Goal: Task Accomplishment & Management: Manage account settings

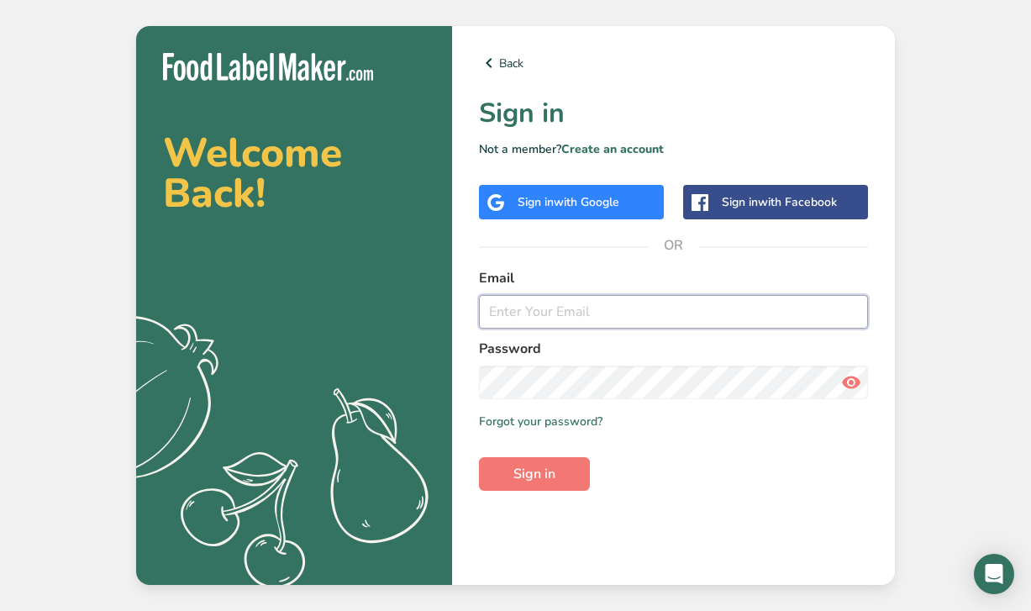
type input "[PERSON_NAME][EMAIL_ADDRESS][DOMAIN_NAME]"
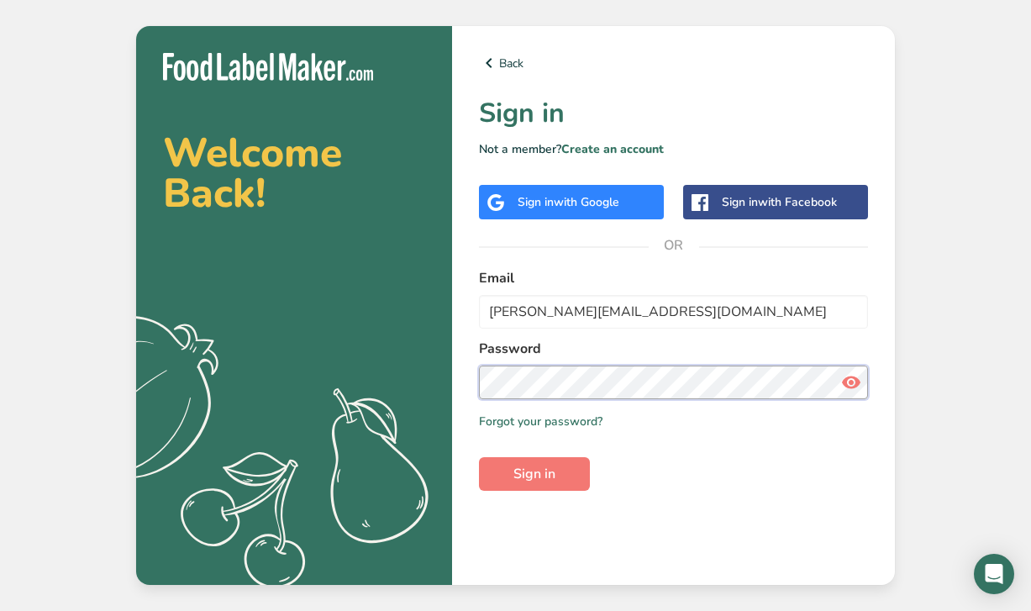
click at [534, 474] on button "Sign in" at bounding box center [534, 474] width 111 height 34
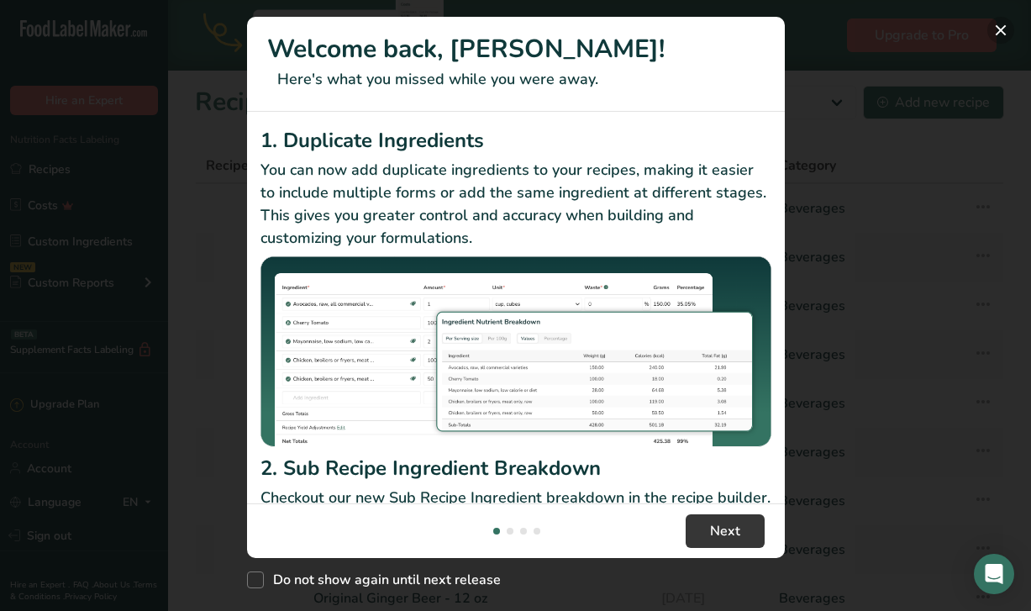
click at [996, 29] on button "New Features" at bounding box center [1000, 30] width 27 height 27
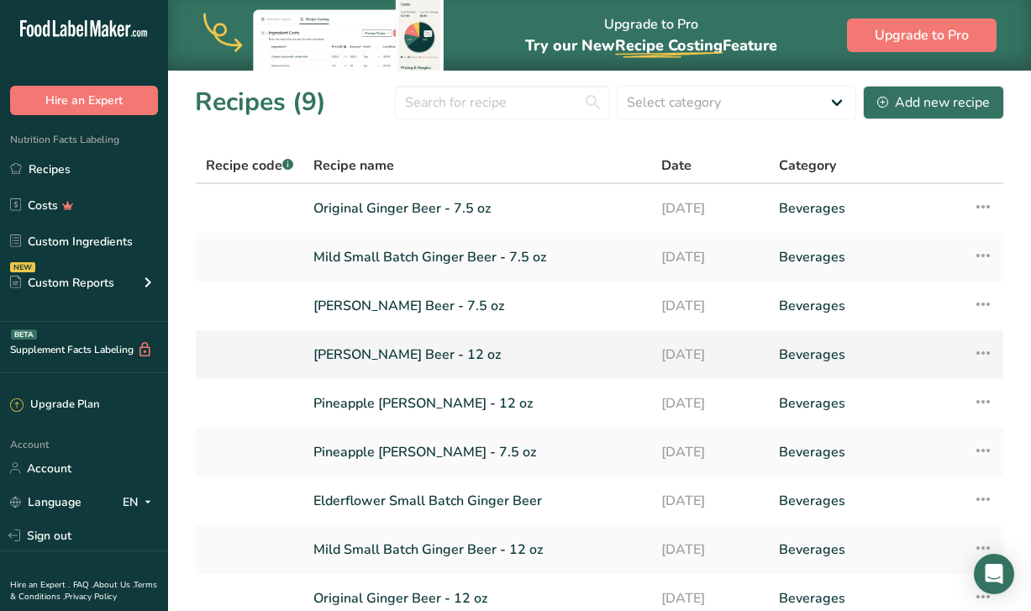
click at [455, 352] on link "[PERSON_NAME] Beer - 12 oz" at bounding box center [477, 354] width 328 height 35
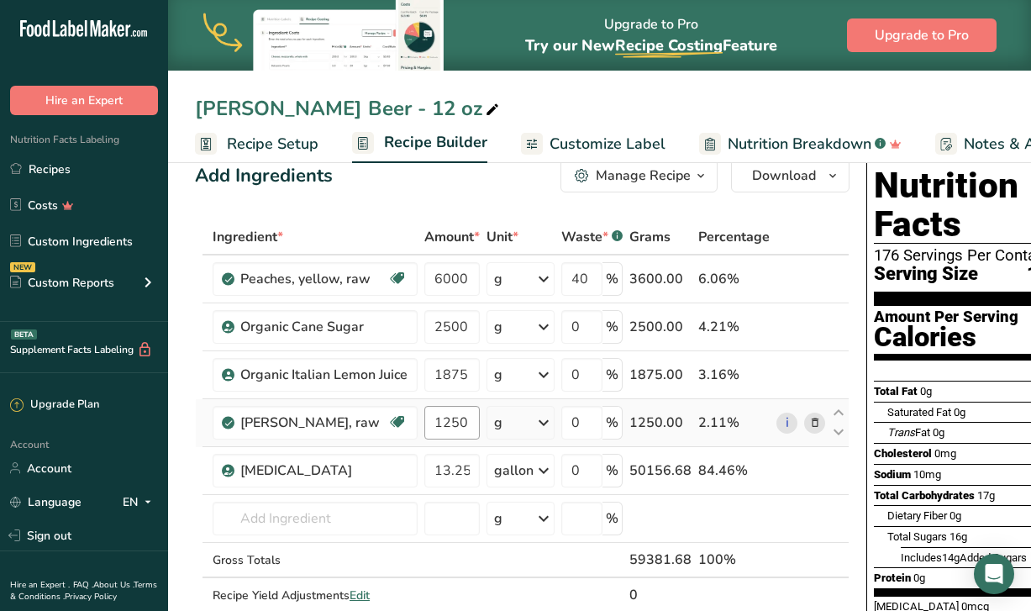
scroll to position [33, 0]
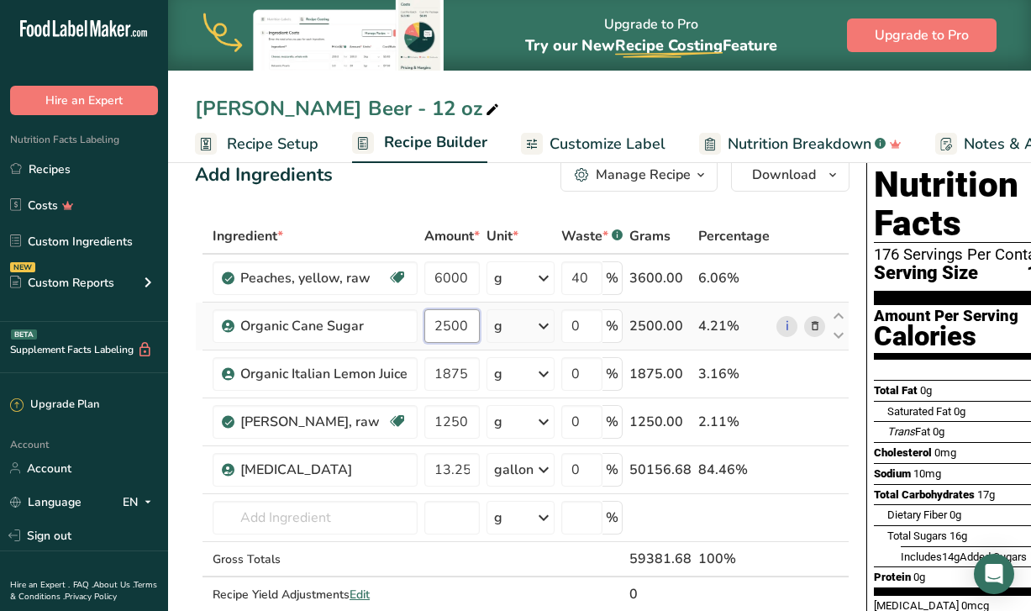
click at [454, 326] on input "2500" at bounding box center [451, 326] width 55 height 34
click at [444, 326] on input "2500" at bounding box center [451, 326] width 55 height 34
type input "6250"
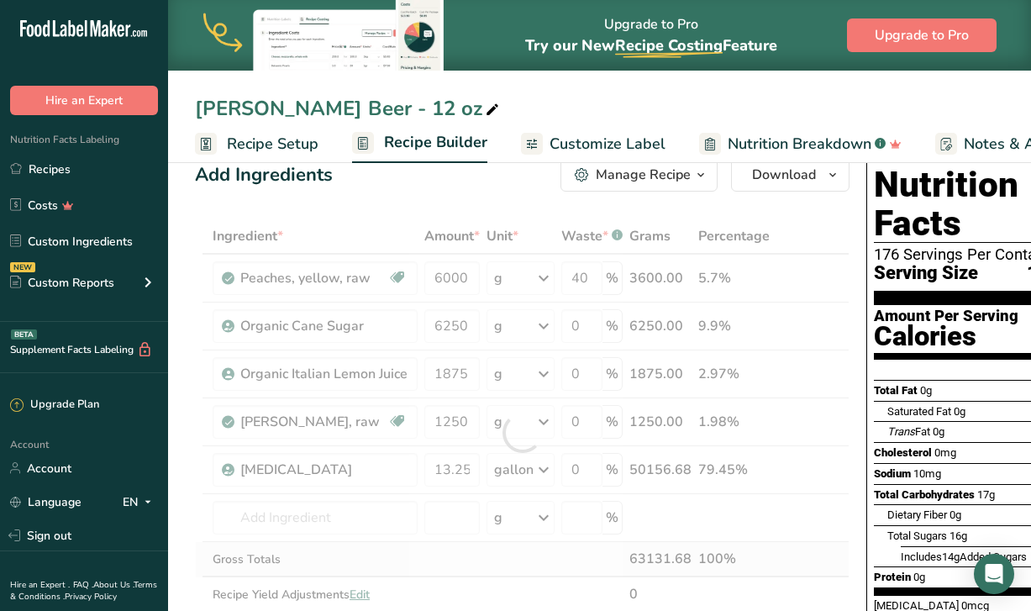
click at [509, 567] on div "Ingredient * Amount * Unit * Waste * .a-a{fill:#347362;}.b-a{fill:#fff;} Grams …" at bounding box center [522, 432] width 654 height 428
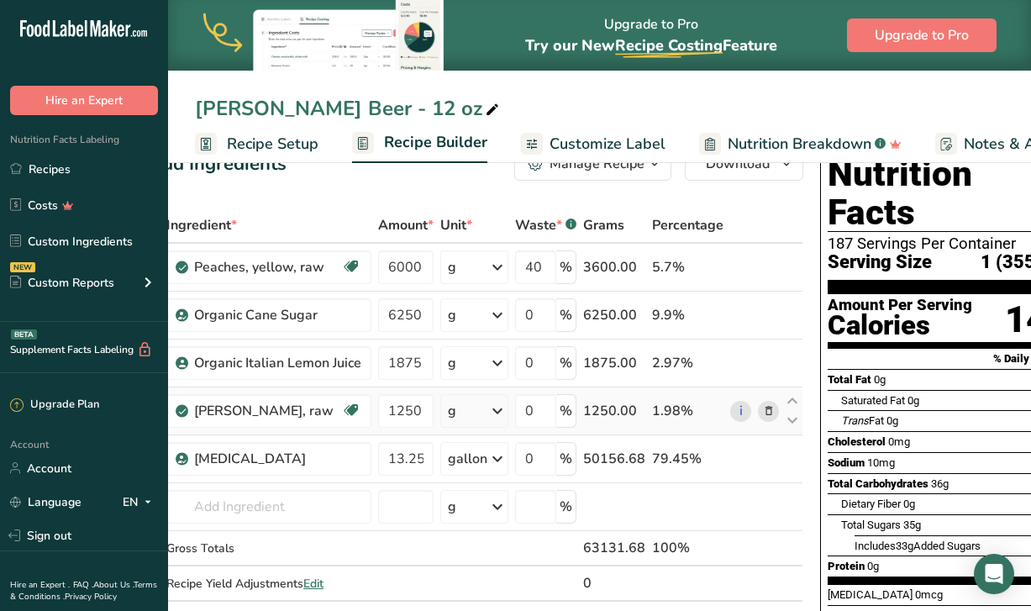
scroll to position [0, 48]
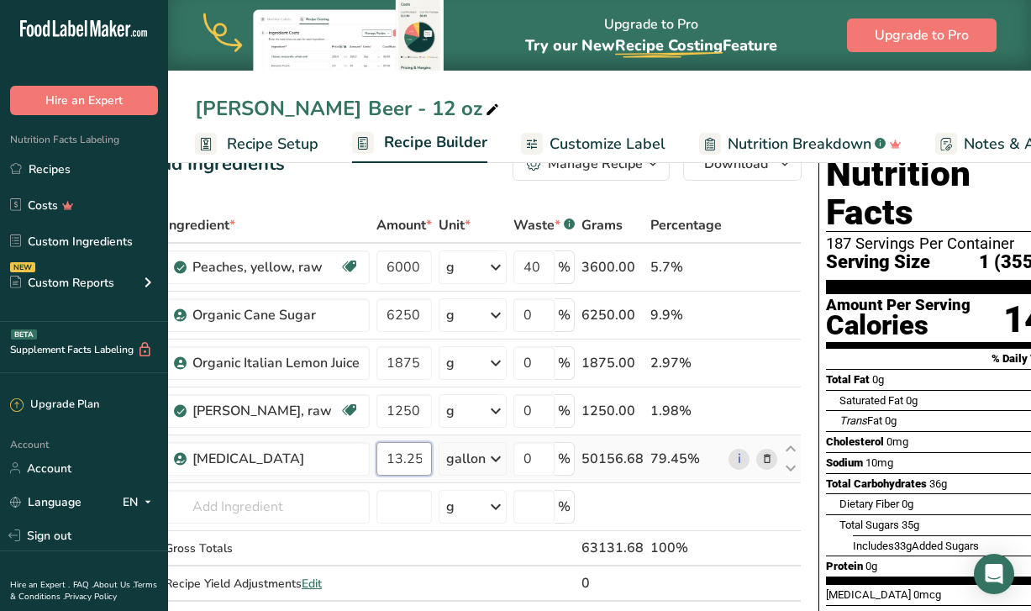
click at [424, 463] on input "13.25" at bounding box center [403, 459] width 55 height 34
click at [444, 552] on div "Ingredient * Amount * Unit * Waste * .a-a{fill:#347362;}.b-a{fill:#fff;} Grams …" at bounding box center [474, 422] width 654 height 428
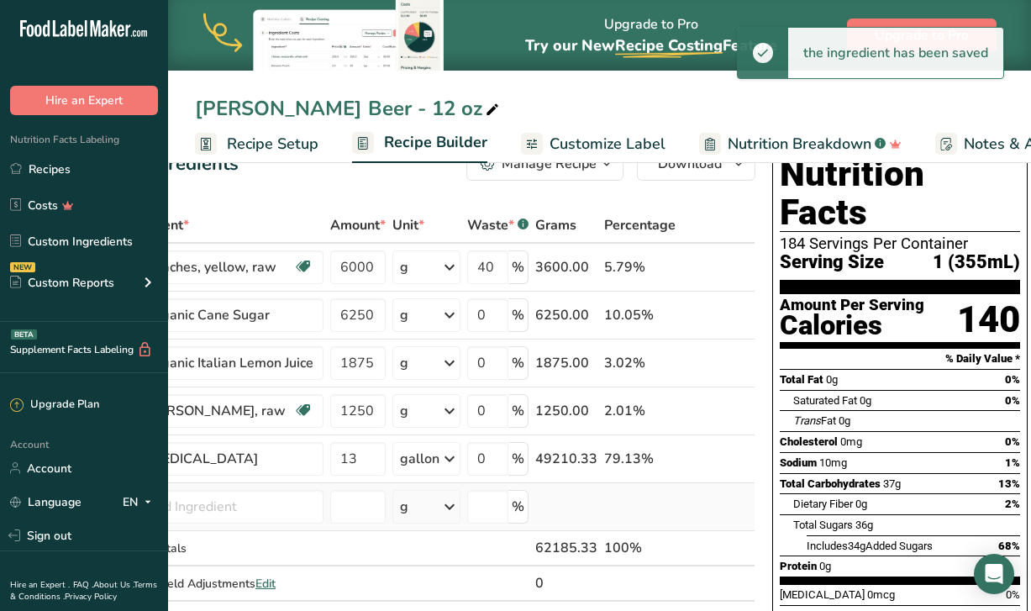
scroll to position [0, 93]
click at [359, 460] on input "13" at bounding box center [358, 459] width 55 height 34
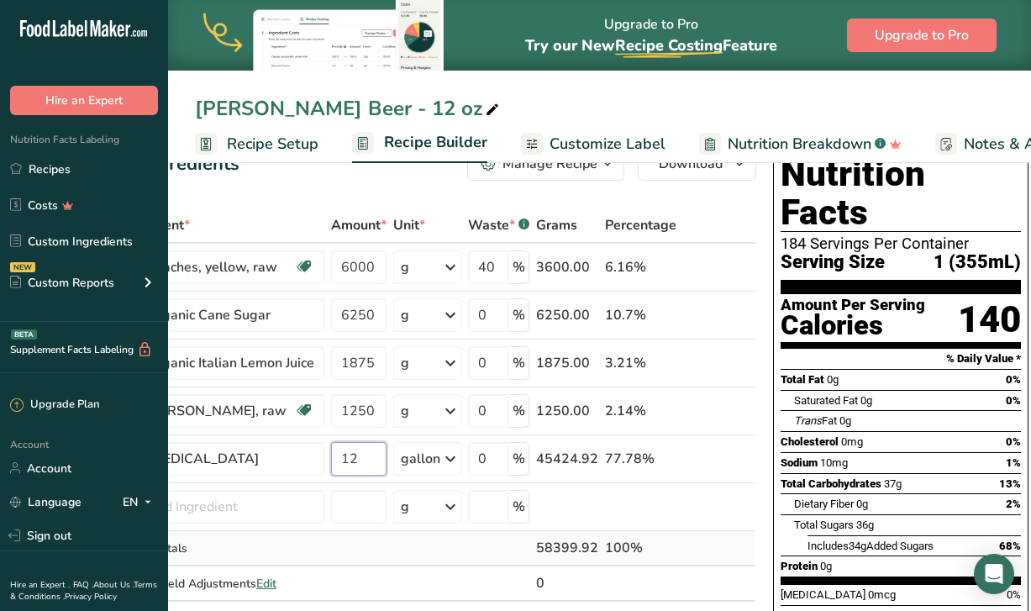
type input "12"
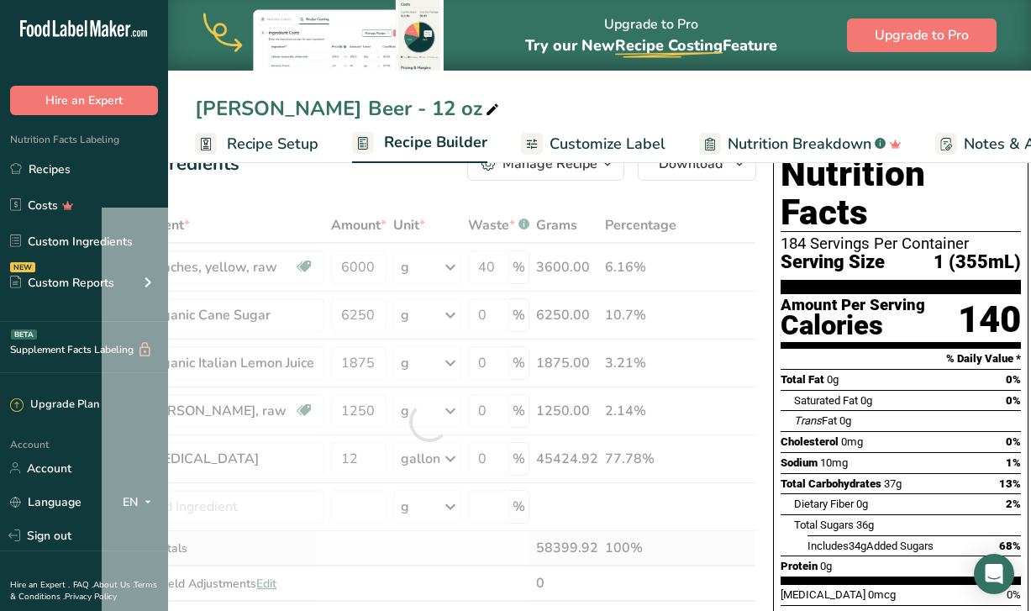
click at [383, 543] on div "Ingredient * Amount * Unit * Waste * .a-a{fill:#347362;}.b-a{fill:#fff;} Grams …" at bounding box center [429, 422] width 654 height 428
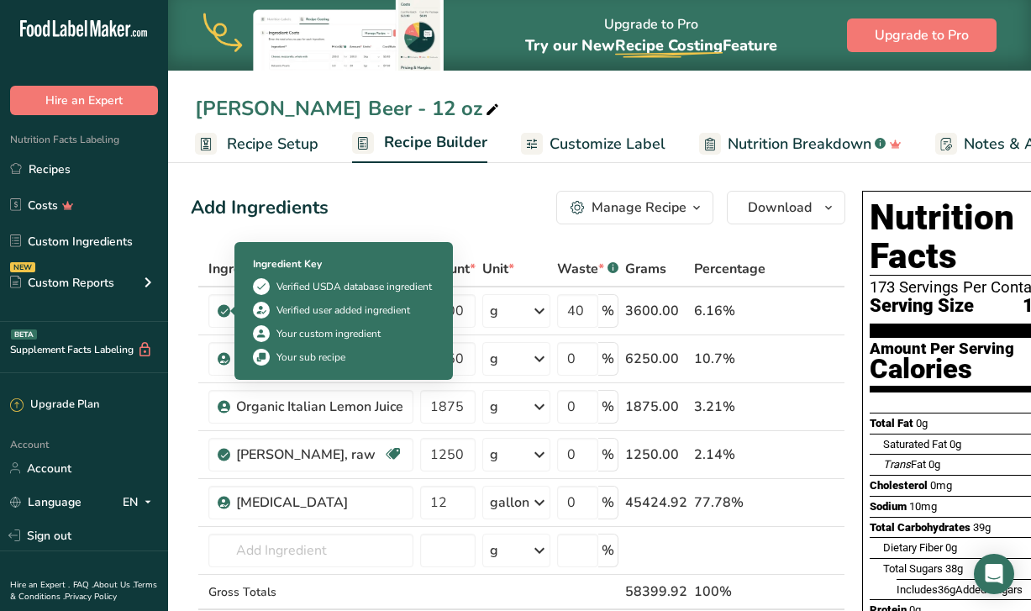
scroll to position [0, 0]
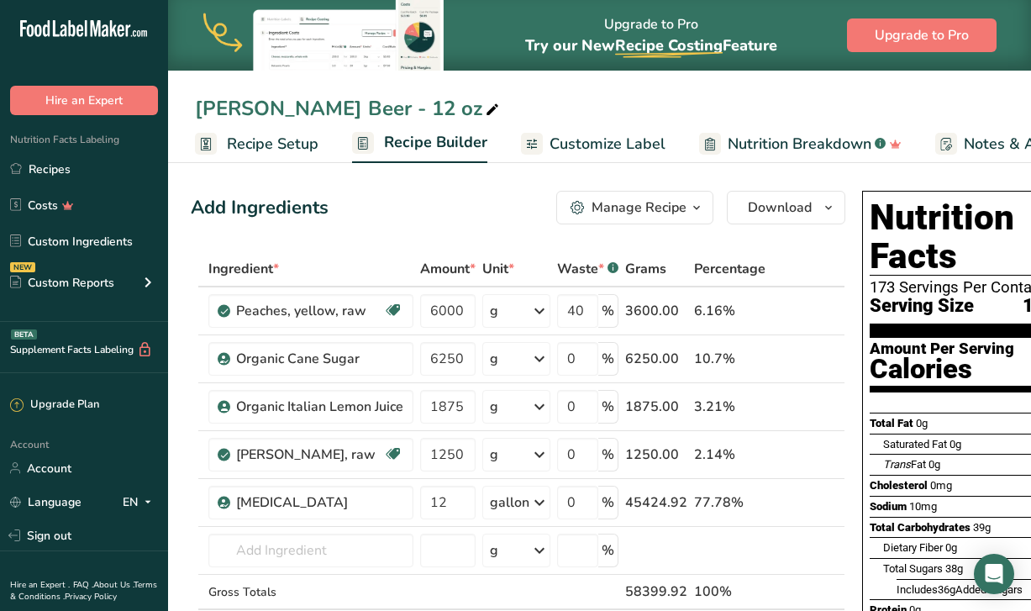
click at [263, 145] on span "Recipe Setup" at bounding box center [273, 144] width 92 height 23
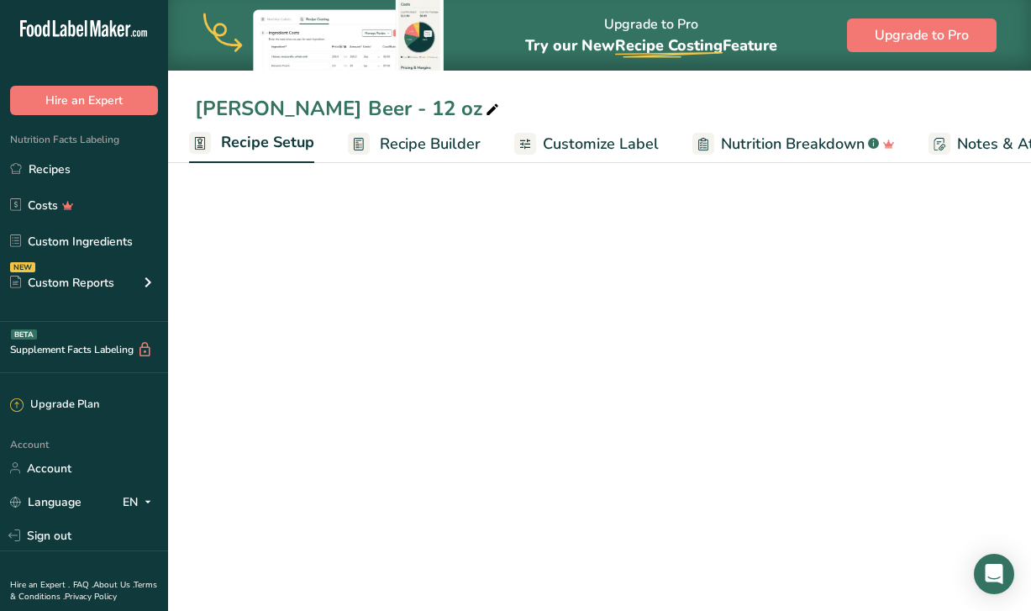
select select "18"
select select "22"
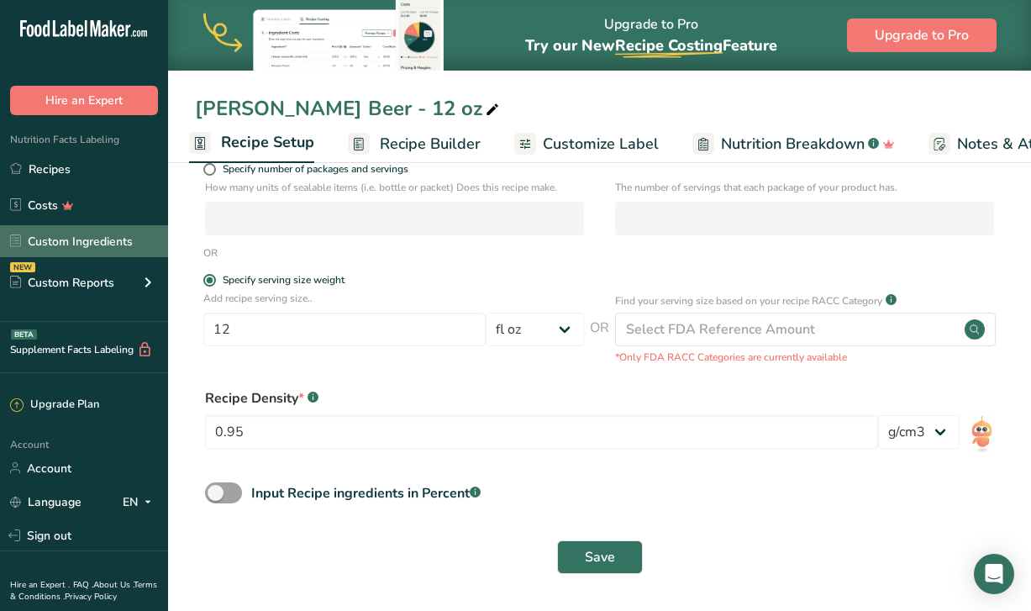
scroll to position [259, 0]
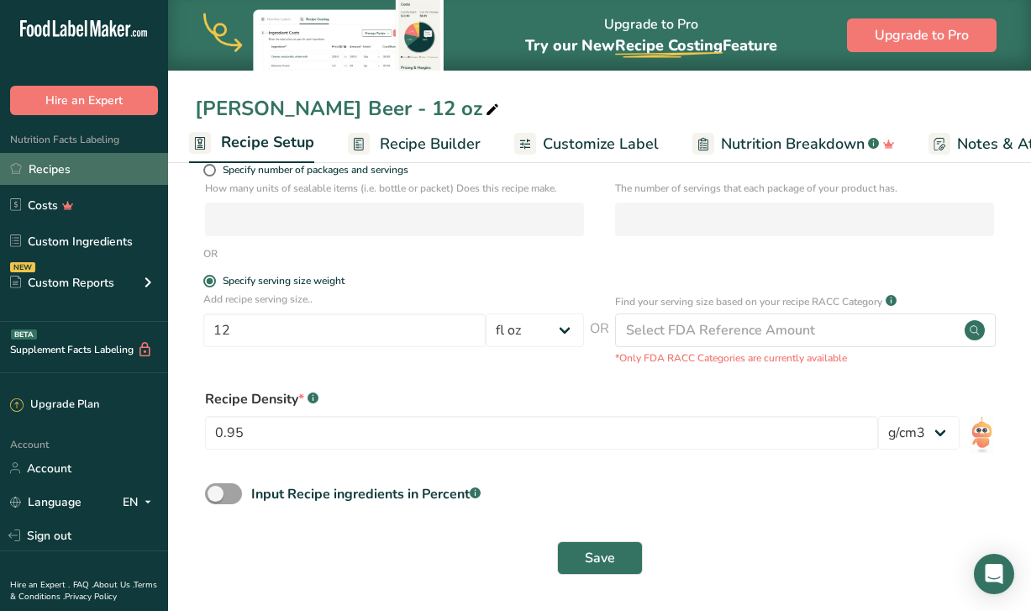
click at [59, 175] on link "Recipes" at bounding box center [84, 169] width 168 height 32
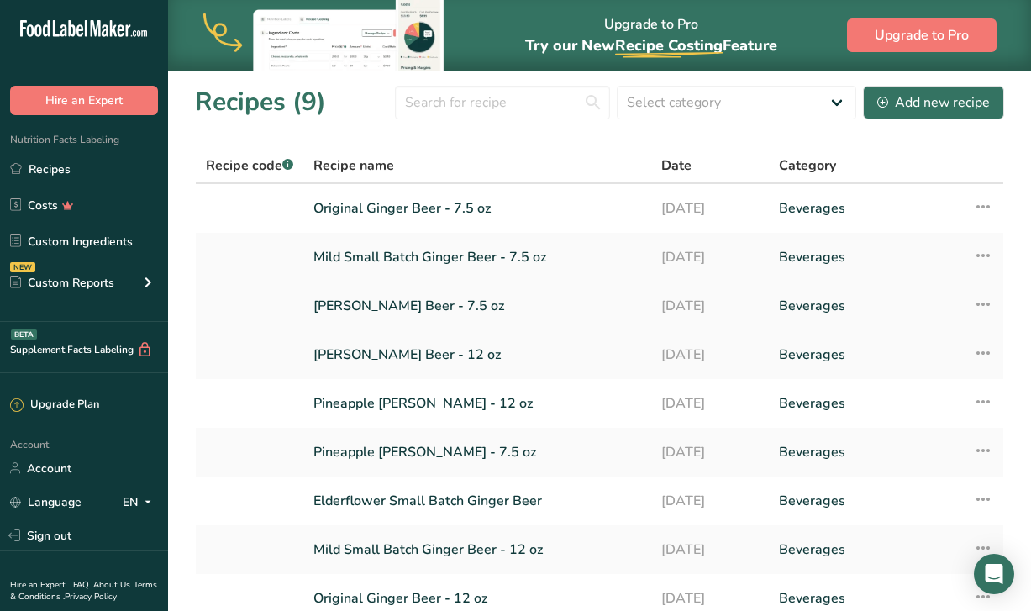
click at [421, 323] on link "[PERSON_NAME] Beer - 7.5 oz" at bounding box center [477, 305] width 328 height 35
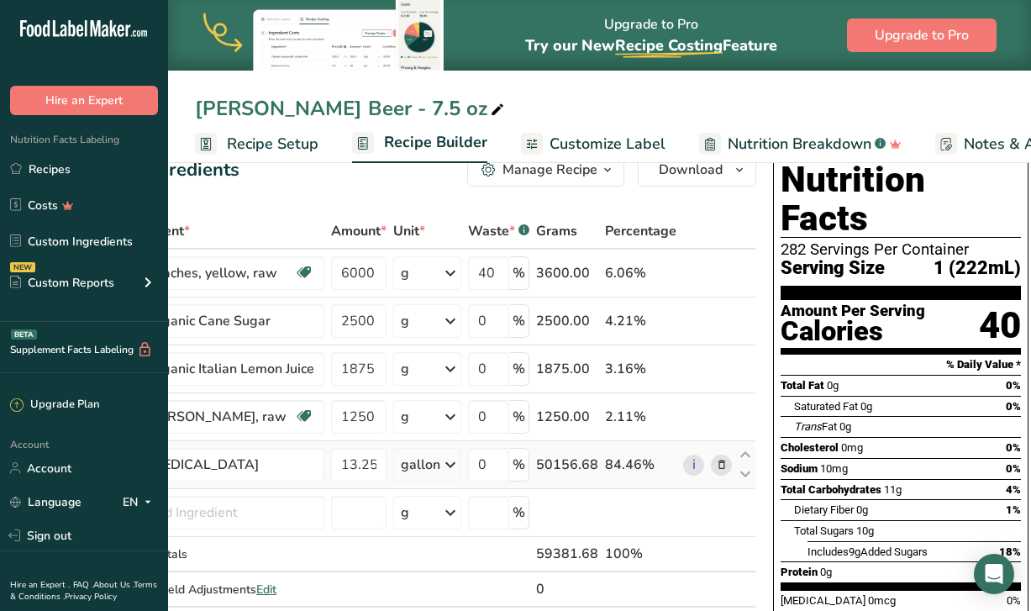
scroll to position [0, 17]
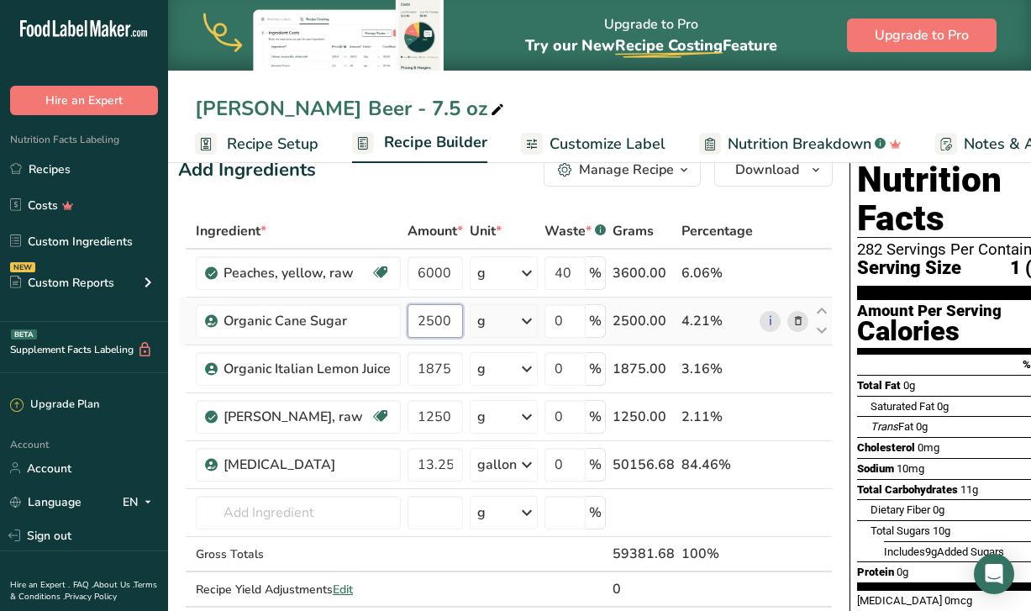
click at [450, 317] on input "2500" at bounding box center [434, 321] width 55 height 34
click at [419, 323] on input "250" at bounding box center [434, 321] width 55 height 34
type input "6250"
click at [476, 544] on div "Ingredient * Amount * Unit * Waste * .a-a{fill:#347362;}.b-a{fill:#fff;} Grams …" at bounding box center [505, 427] width 654 height 428
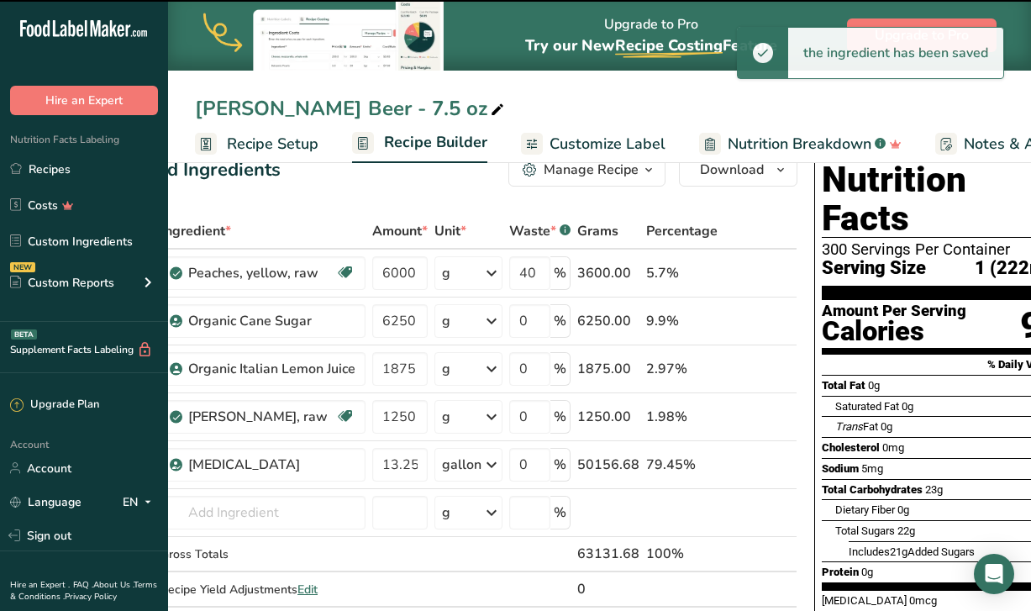
scroll to position [0, 53]
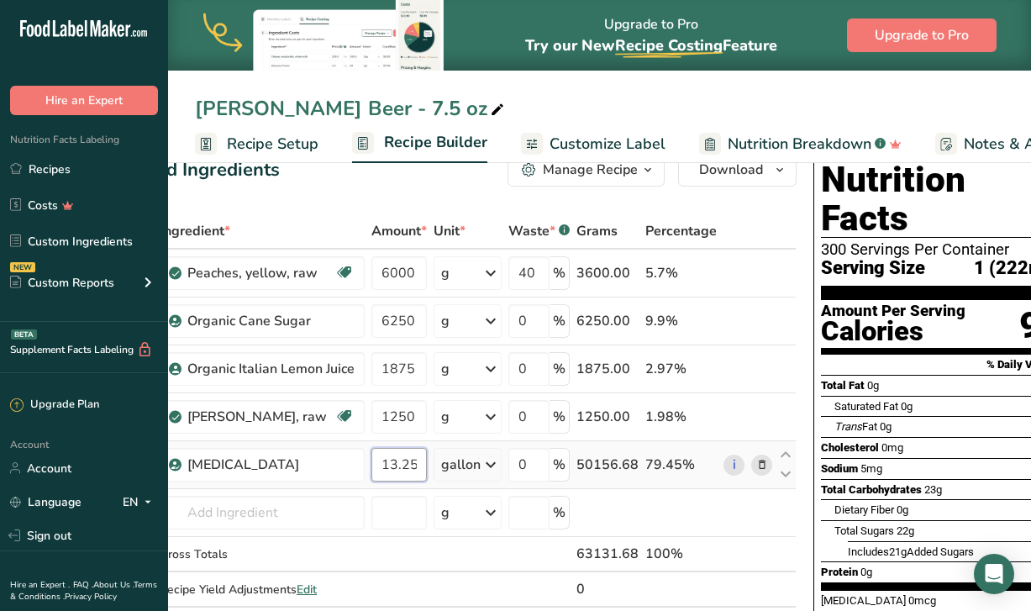
click at [417, 458] on input "13.25" at bounding box center [398, 465] width 55 height 34
type input "12"
click at [397, 554] on div "Ingredient * Amount * Unit * Waste * .a-a{fill:#347362;}.b-a{fill:#fff;} Grams …" at bounding box center [469, 427] width 654 height 428
click at [458, 562] on td at bounding box center [467, 554] width 75 height 35
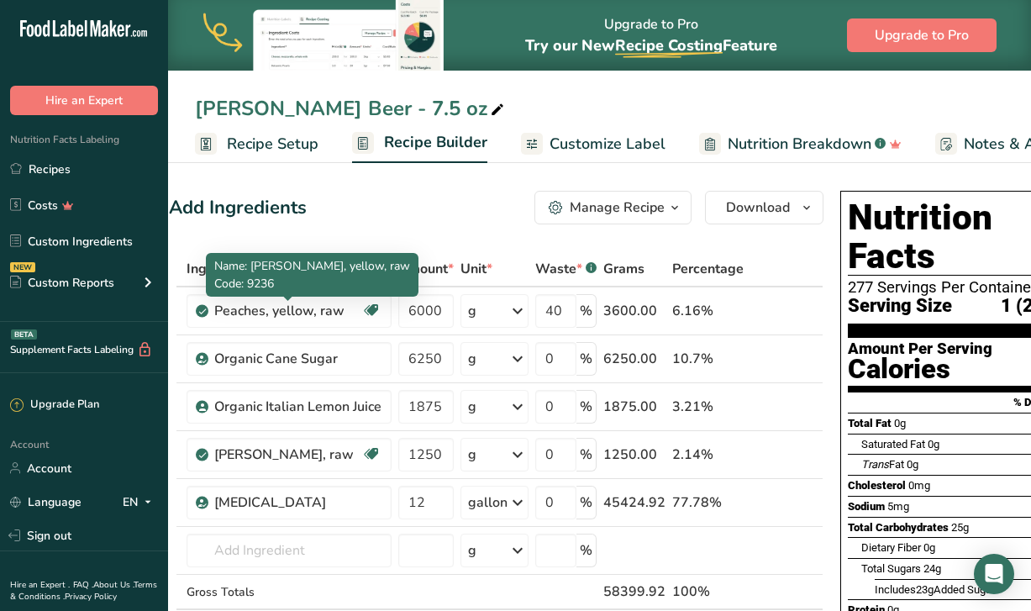
scroll to position [0, 0]
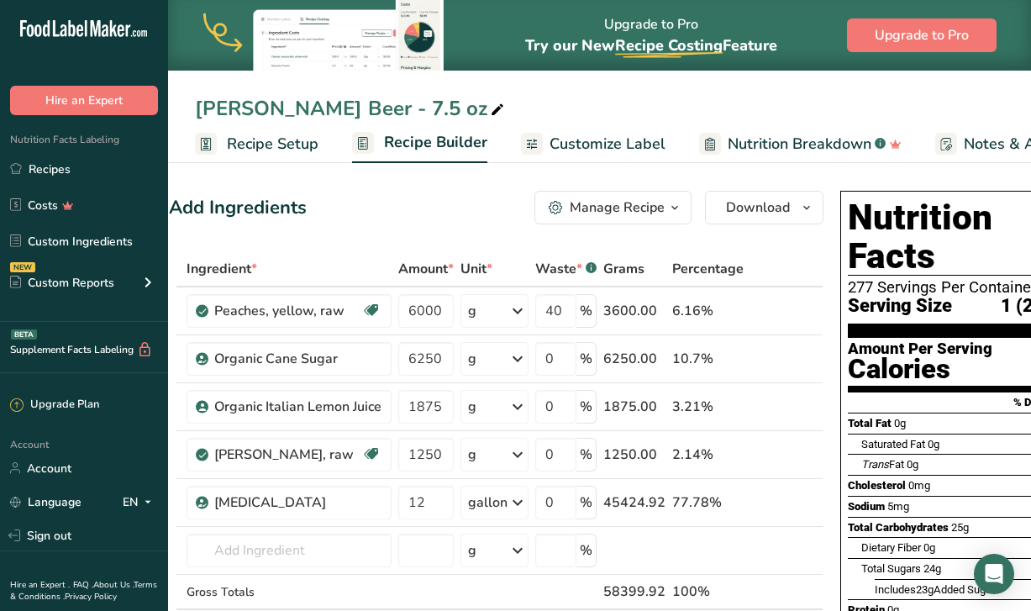
click at [286, 138] on span "Recipe Setup" at bounding box center [273, 144] width 92 height 23
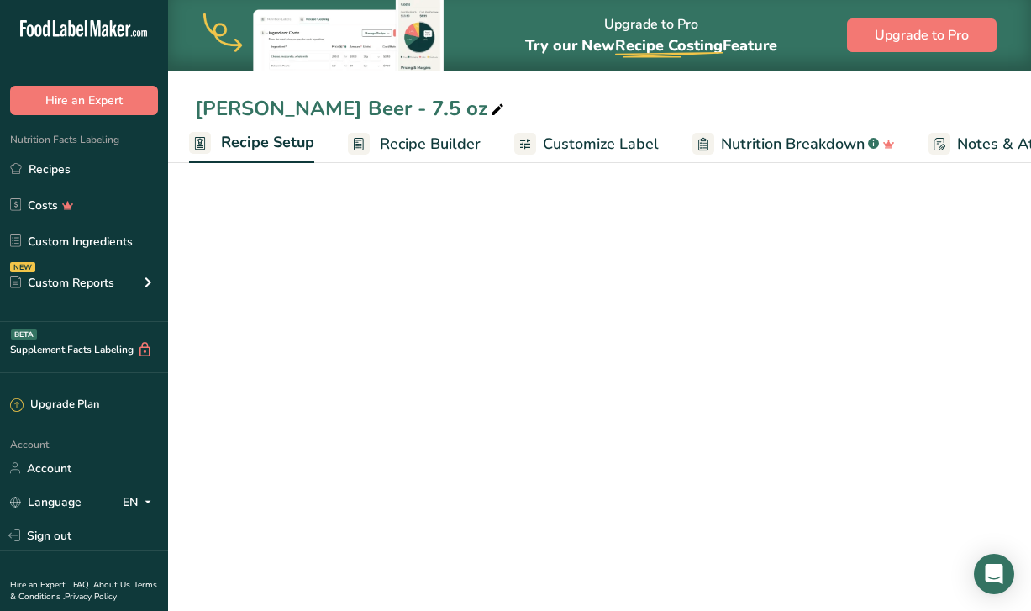
select select "18"
select select "22"
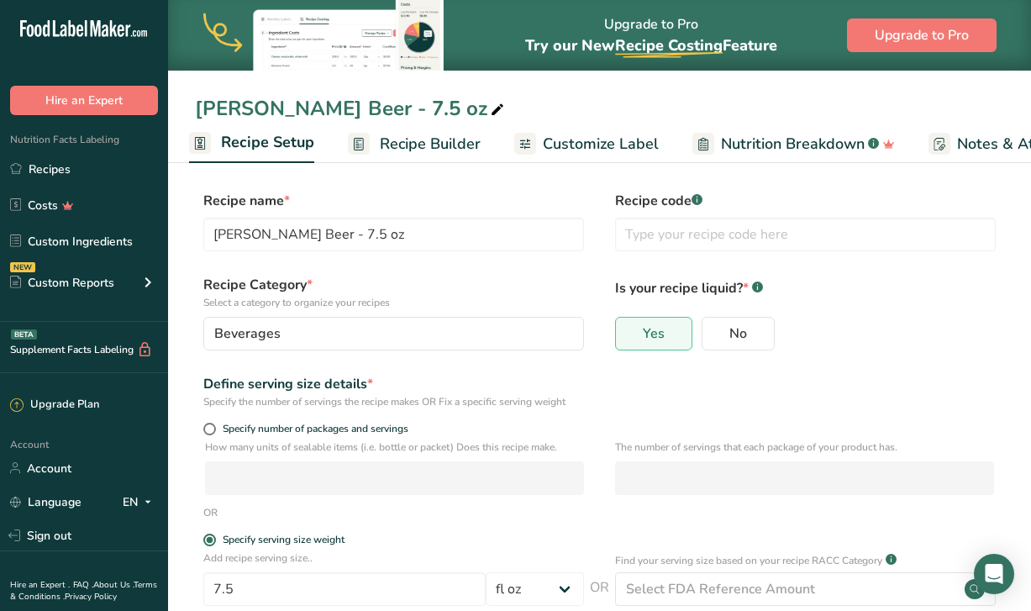
scroll to position [0, 0]
click at [71, 166] on link "Recipes" at bounding box center [84, 169] width 168 height 32
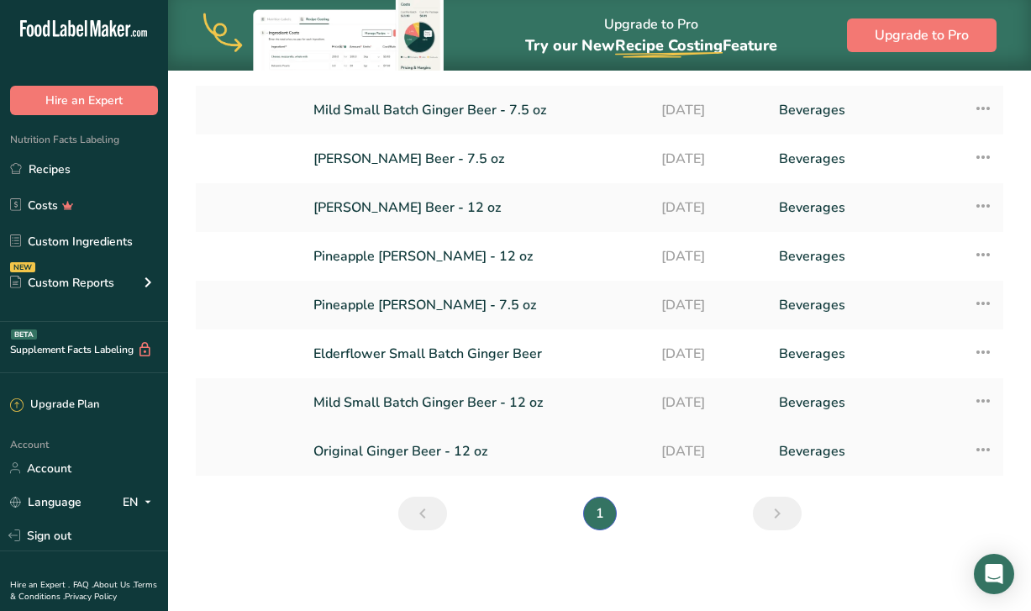
scroll to position [147, 0]
click at [406, 454] on link "Original Ginger Beer - 12 oz" at bounding box center [477, 451] width 328 height 35
click at [982, 455] on icon at bounding box center [983, 449] width 20 height 30
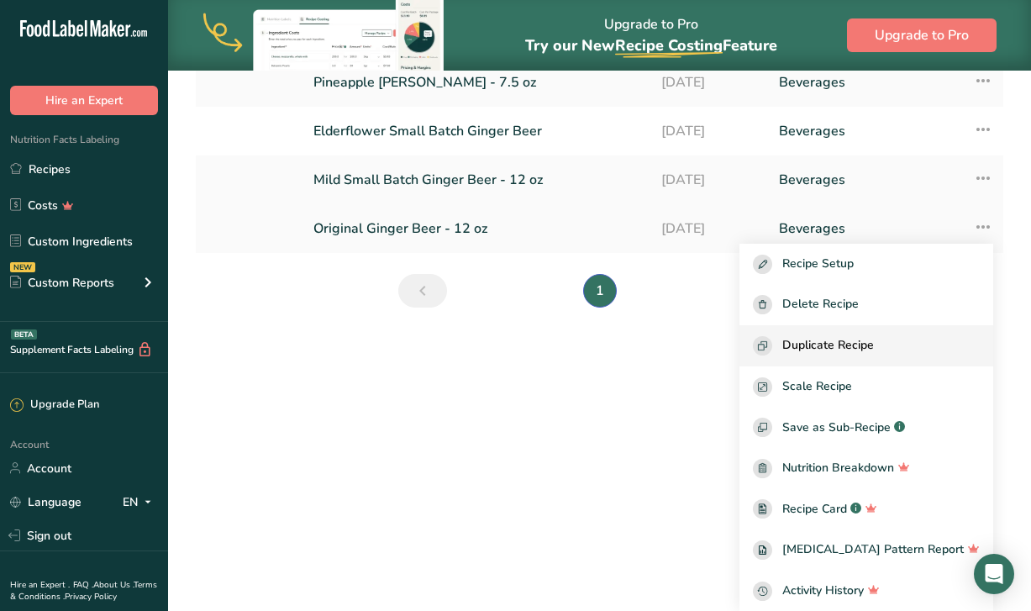
scroll to position [223, 0]
click at [874, 344] on span "Duplicate Recipe" at bounding box center [828, 345] width 92 height 19
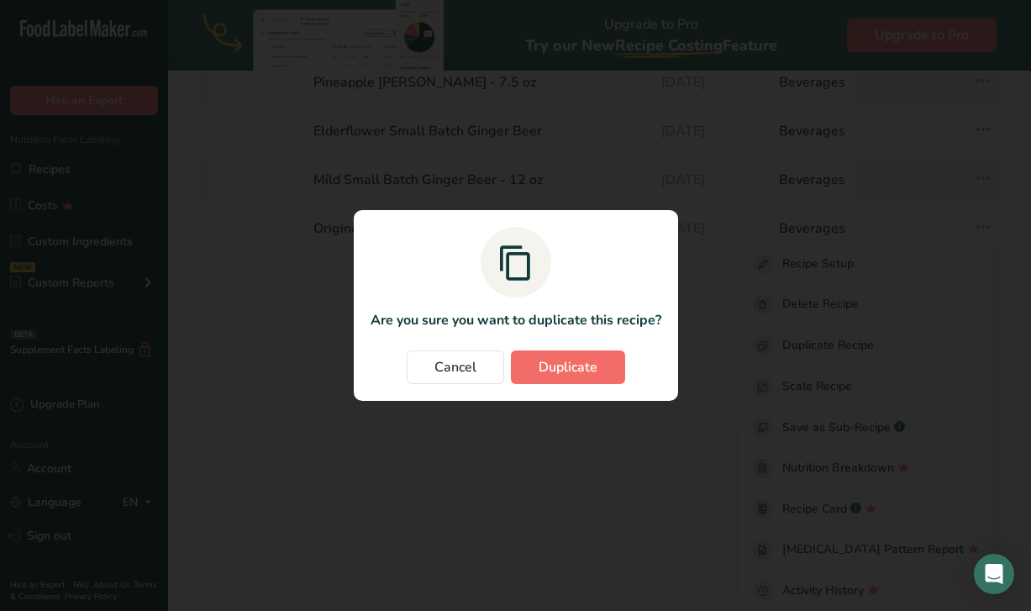
click at [560, 372] on span "Duplicate" at bounding box center [568, 367] width 59 height 20
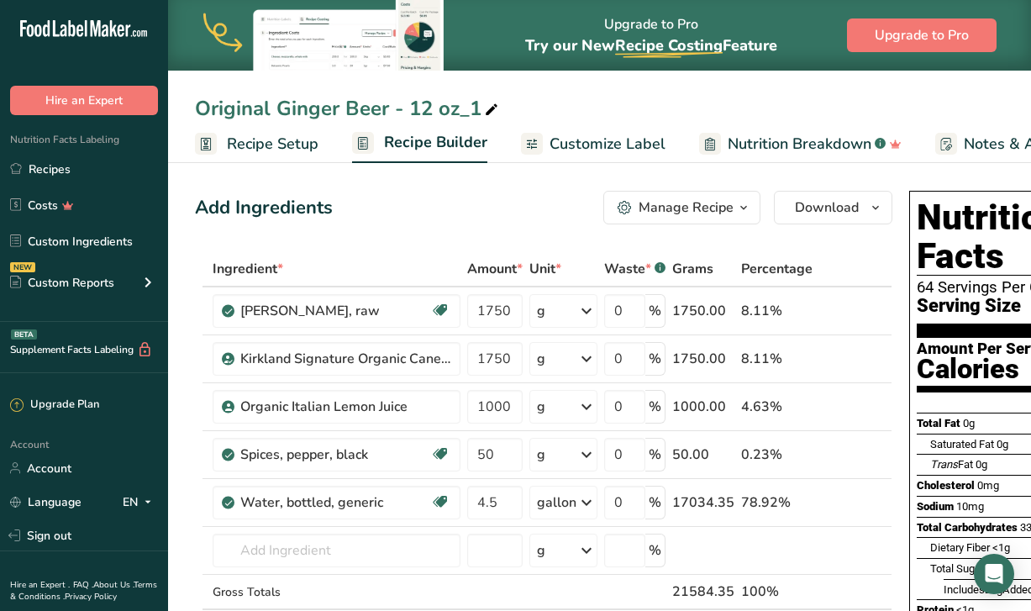
click at [476, 109] on div "Original Ginger Beer - 12 oz_1" at bounding box center [348, 108] width 307 height 30
click at [250, 111] on input "Original Ginger Beer - 12 oz" at bounding box center [599, 108] width 809 height 30
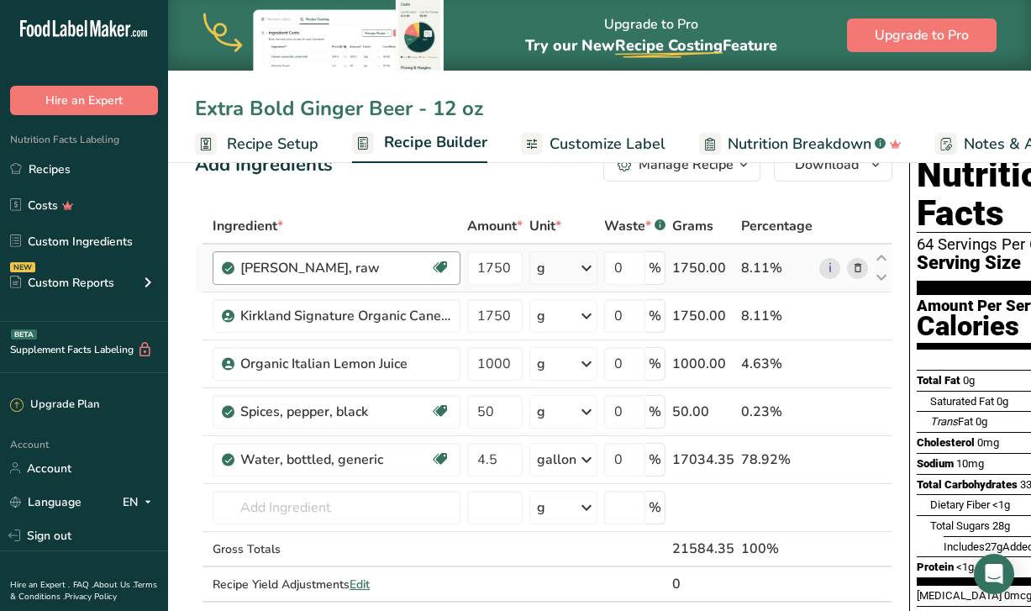
scroll to position [55, 0]
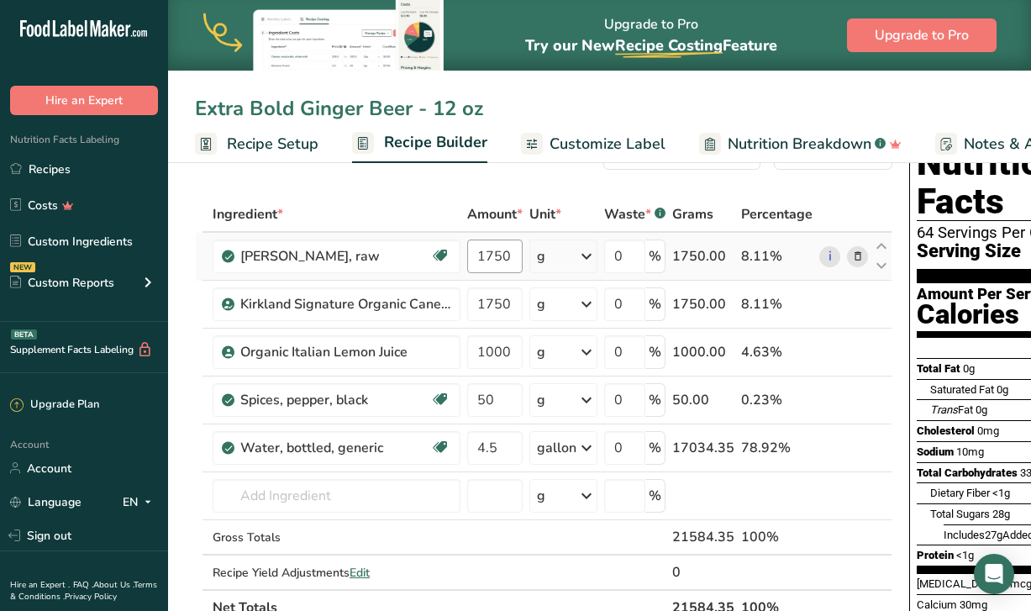
type input "Extra Bold Ginger Beer - 12 oz"
click at [511, 257] on input "1750" at bounding box center [494, 256] width 55 height 34
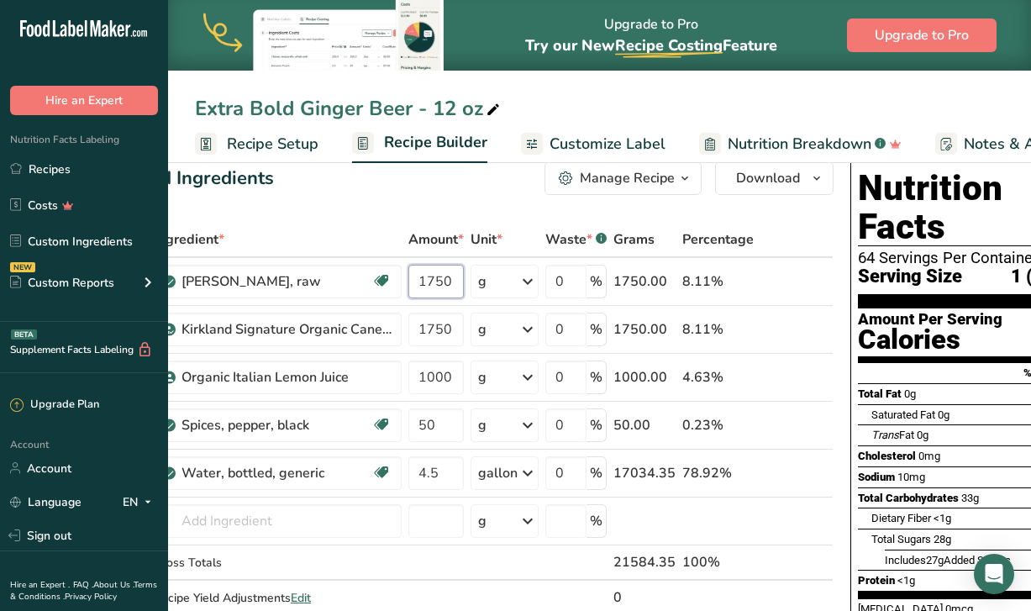
scroll to position [0, 46]
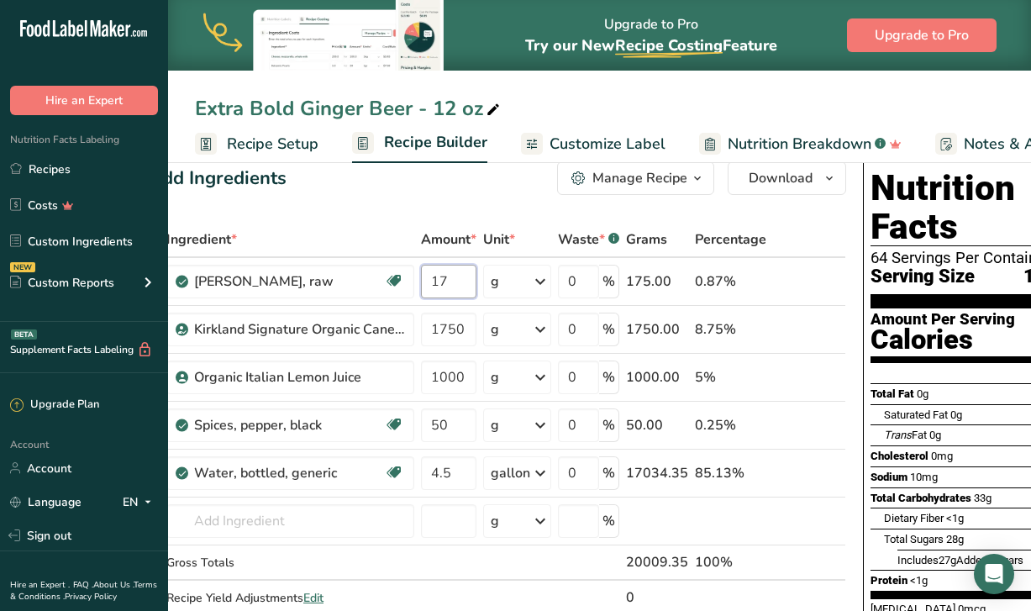
type input "1"
type input "2"
type input "3000"
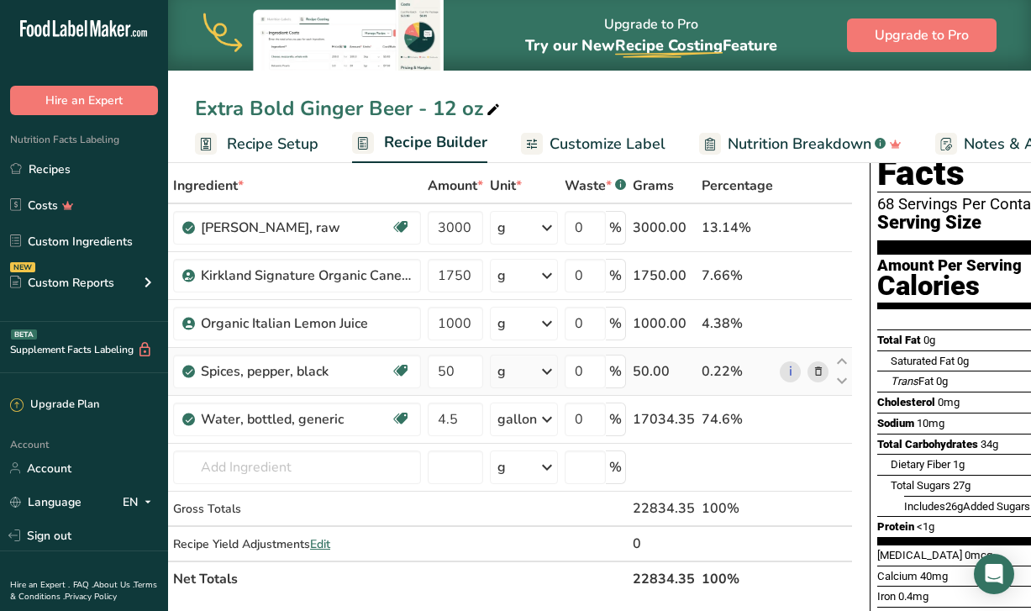
scroll to position [95, 0]
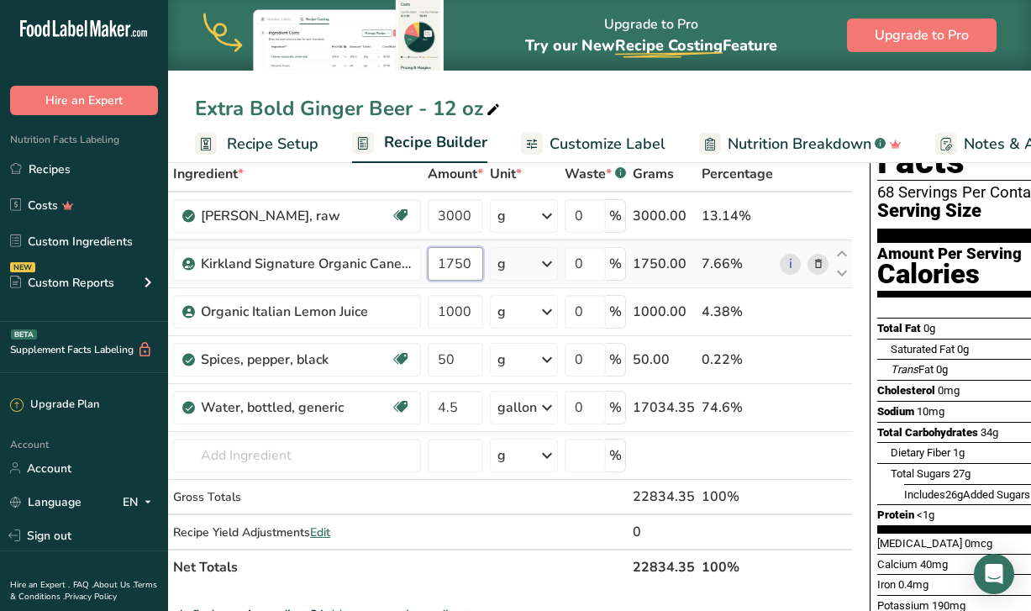
click at [466, 276] on input "1750" at bounding box center [455, 264] width 55 height 34
type input "1500"
click at [462, 486] on div "Ingredient * Amount * Unit * Waste * .a-a{fill:#347362;}.b-a{fill:#fff;} Grams …" at bounding box center [503, 370] width 697 height 428
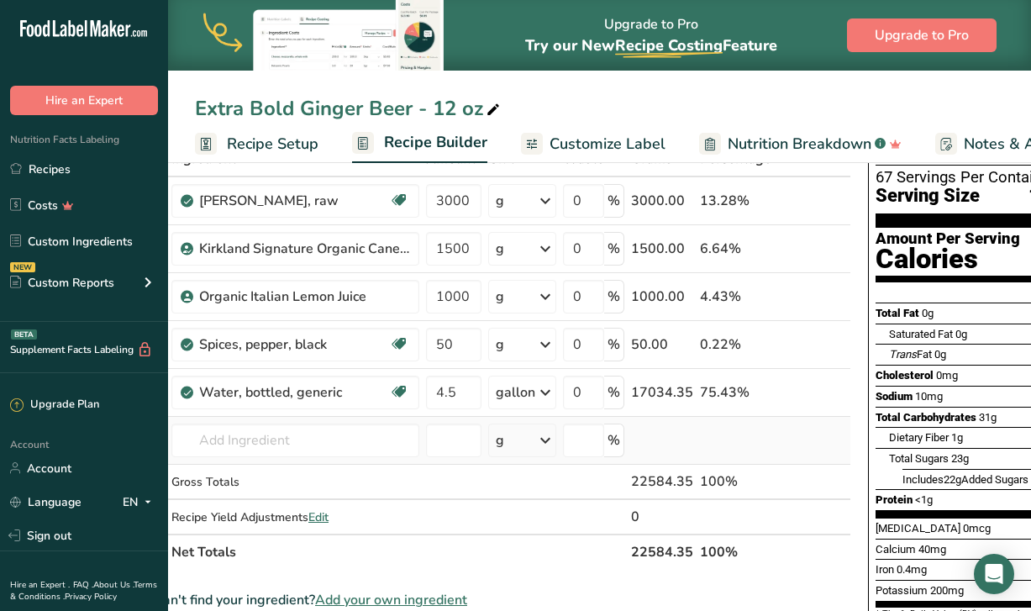
scroll to position [0, 39]
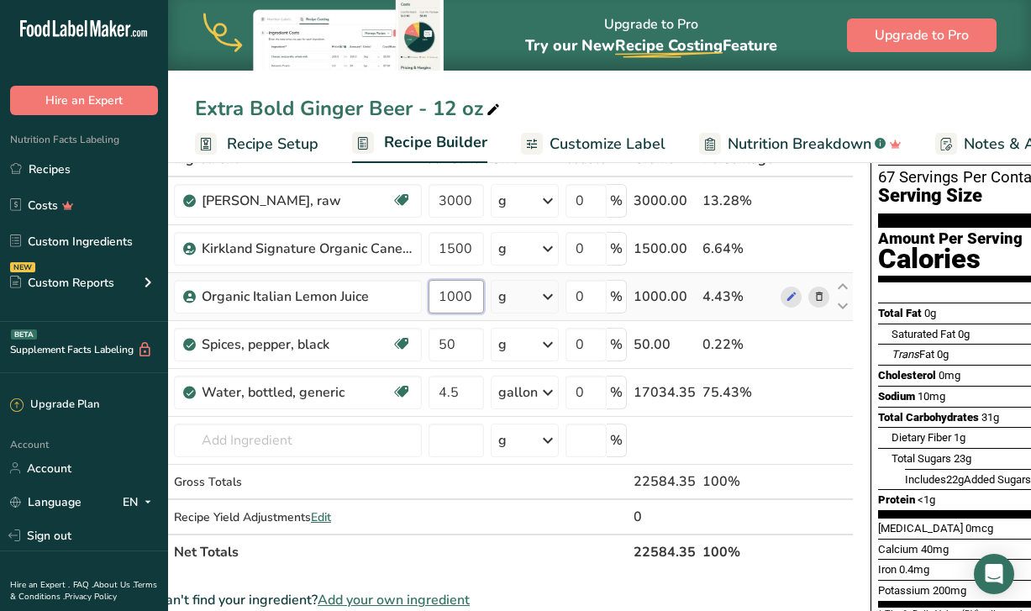
click at [475, 294] on input "1000" at bounding box center [455, 297] width 55 height 34
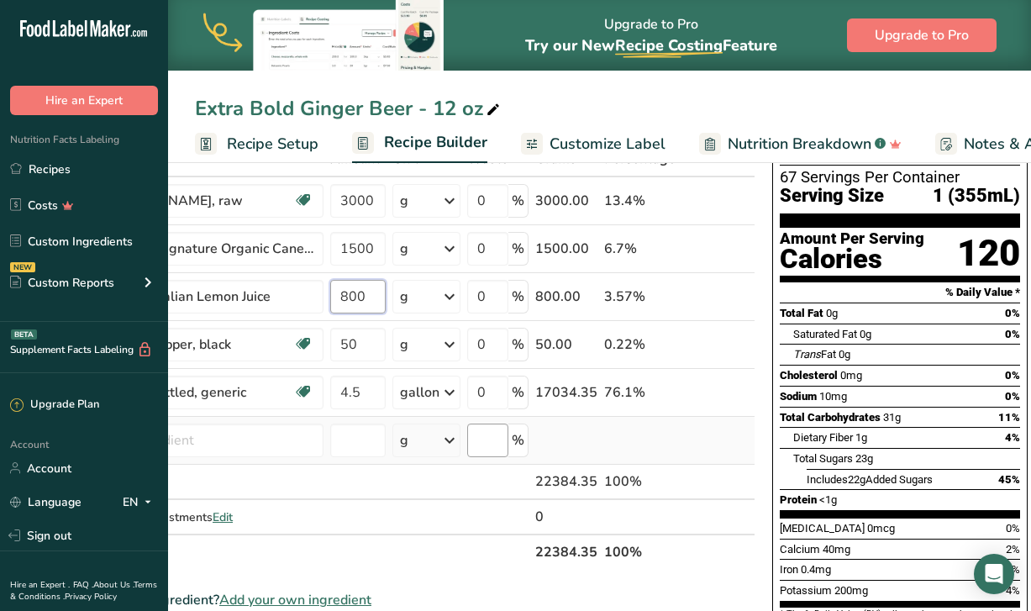
scroll to position [0, 136]
type input "800"
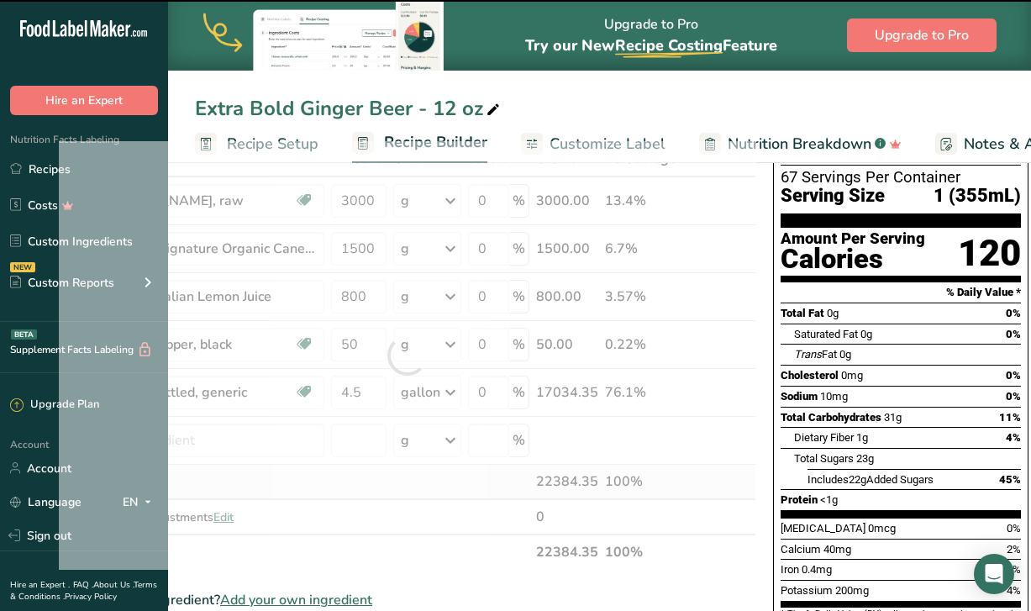
click at [497, 493] on div "Ingredient * Amount * Unit * Waste * .a-a{fill:#347362;}.b-a{fill:#fff;} Grams …" at bounding box center [407, 355] width 697 height 428
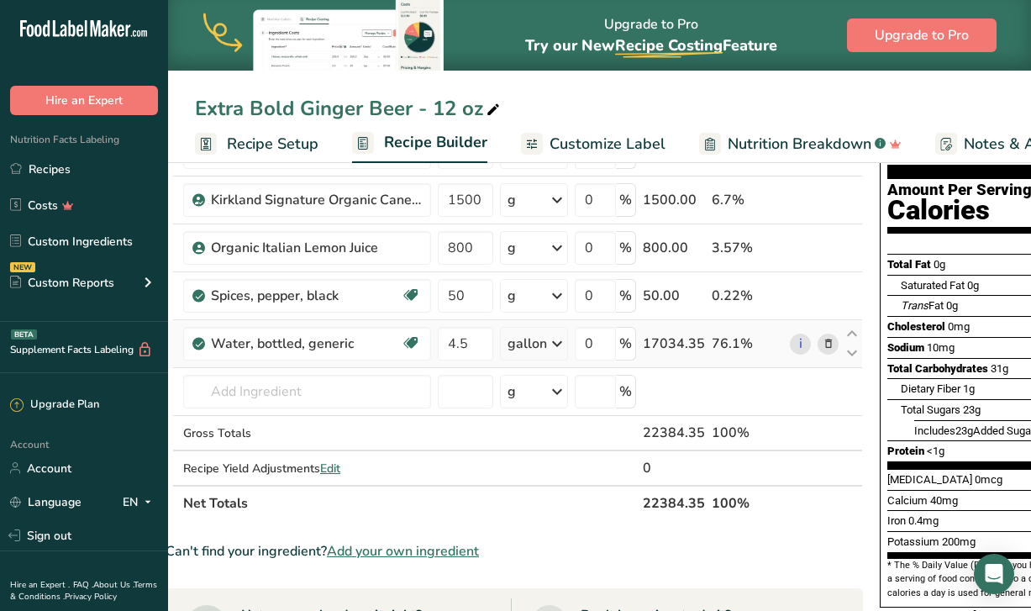
scroll to position [162, 0]
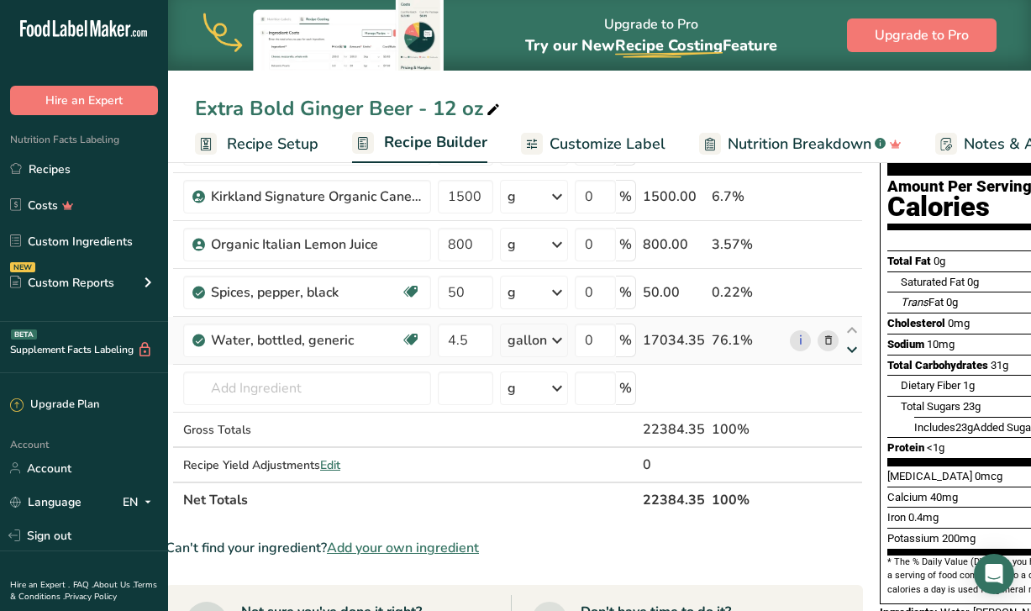
click at [853, 349] on icon at bounding box center [852, 350] width 20 height 13
click at [335, 393] on input "text" at bounding box center [307, 388] width 248 height 34
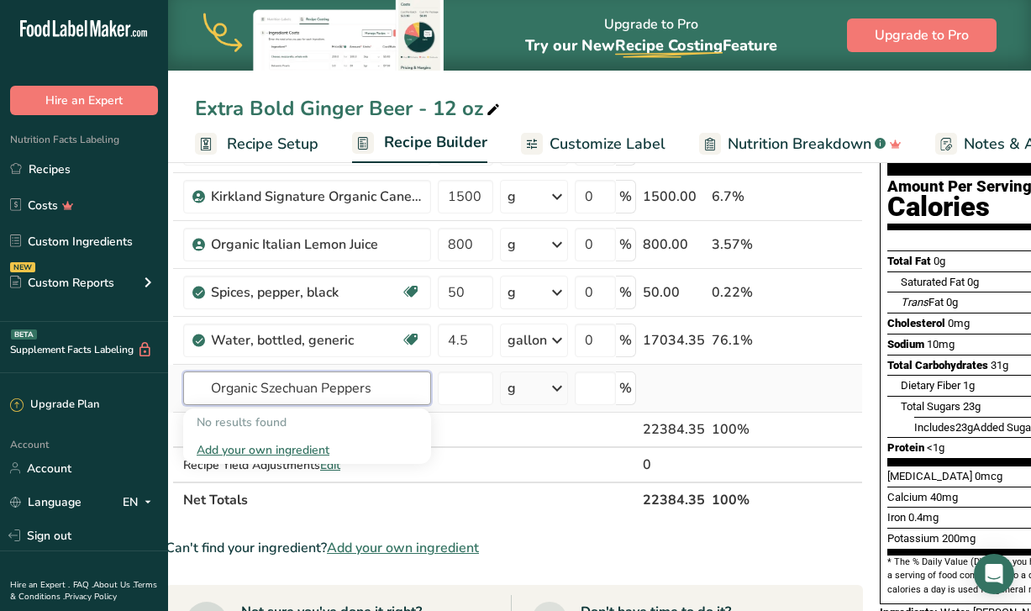
type input "Organic Szechuan Peppers"
click at [299, 442] on div "Add your own ingredient" at bounding box center [307, 450] width 221 height 18
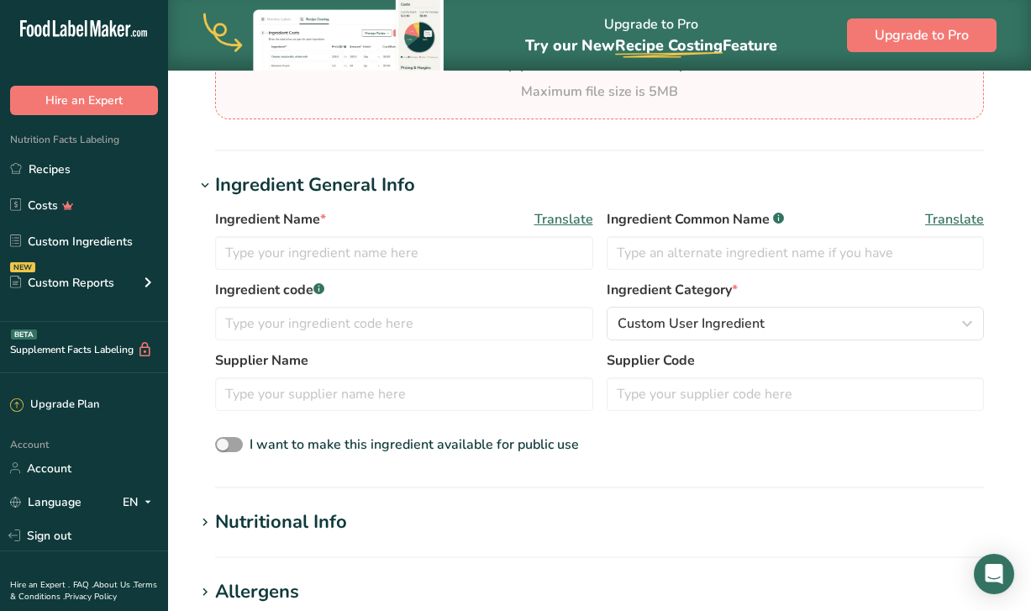
scroll to position [239, 0]
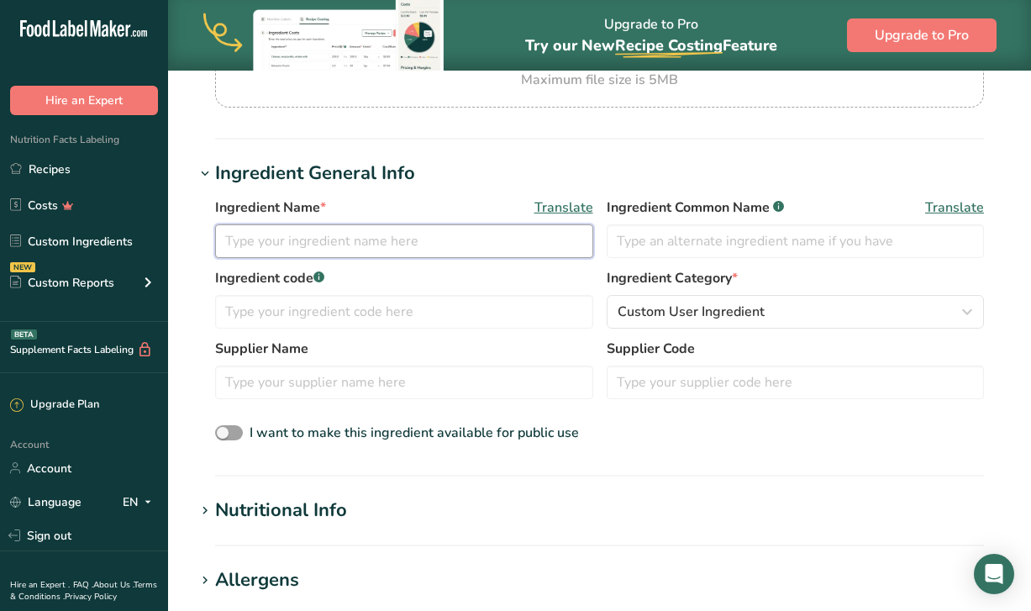
click at [439, 253] on input "text" at bounding box center [404, 241] width 378 height 34
type input "Organic Szechuan Peppers"
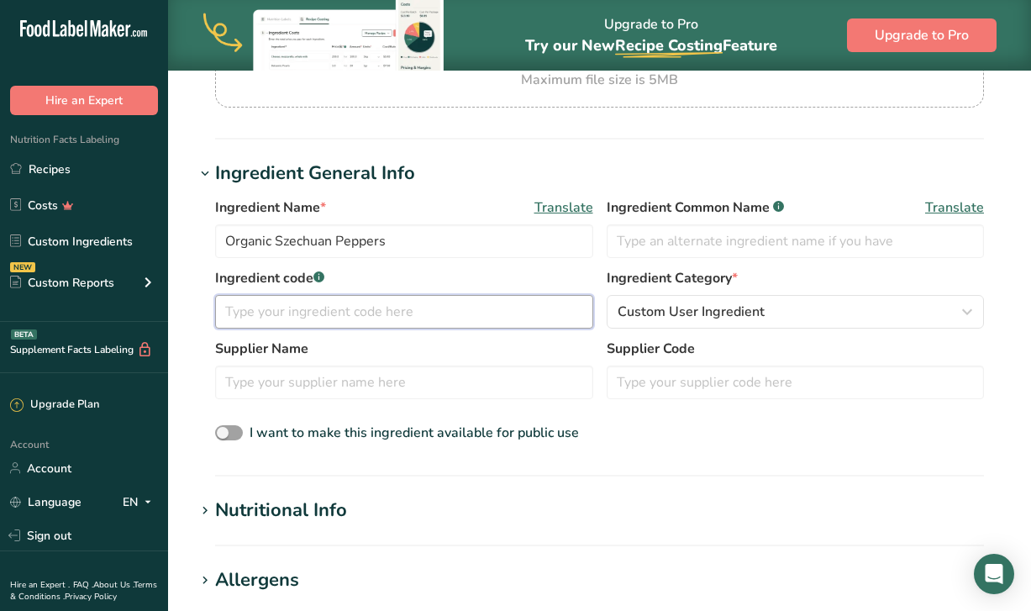
click at [346, 328] on input "text" at bounding box center [404, 312] width 378 height 34
click at [746, 319] on span "Custom User Ingredient" at bounding box center [691, 312] width 147 height 20
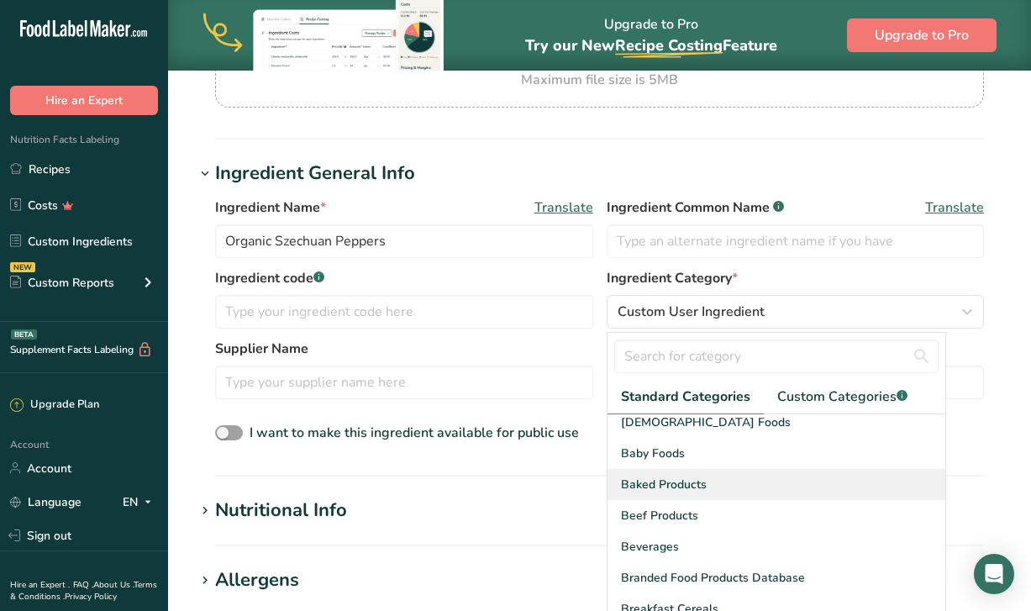
scroll to position [41, 0]
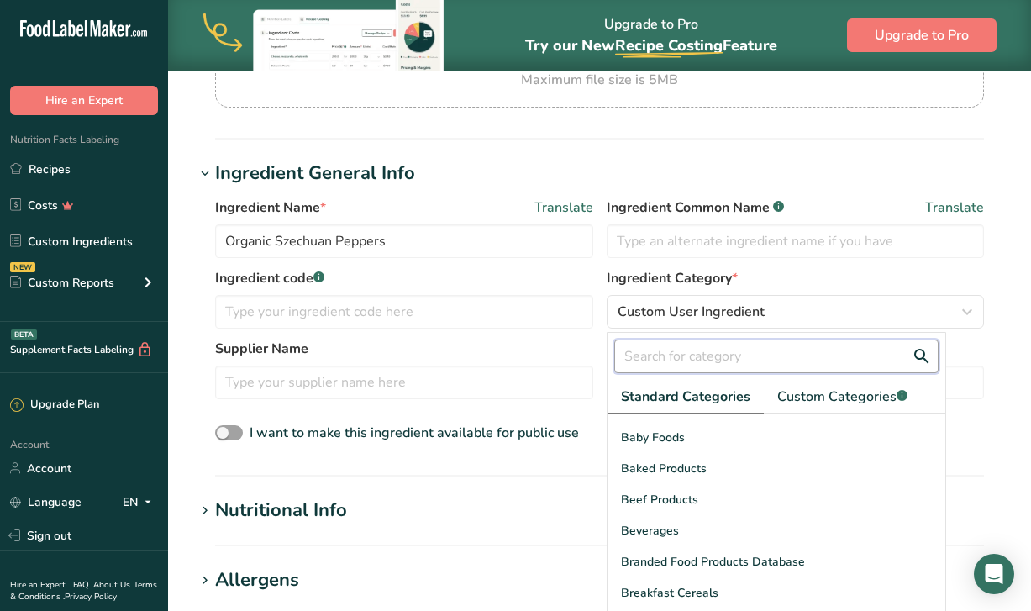
click at [684, 359] on input "text" at bounding box center [776, 356] width 325 height 34
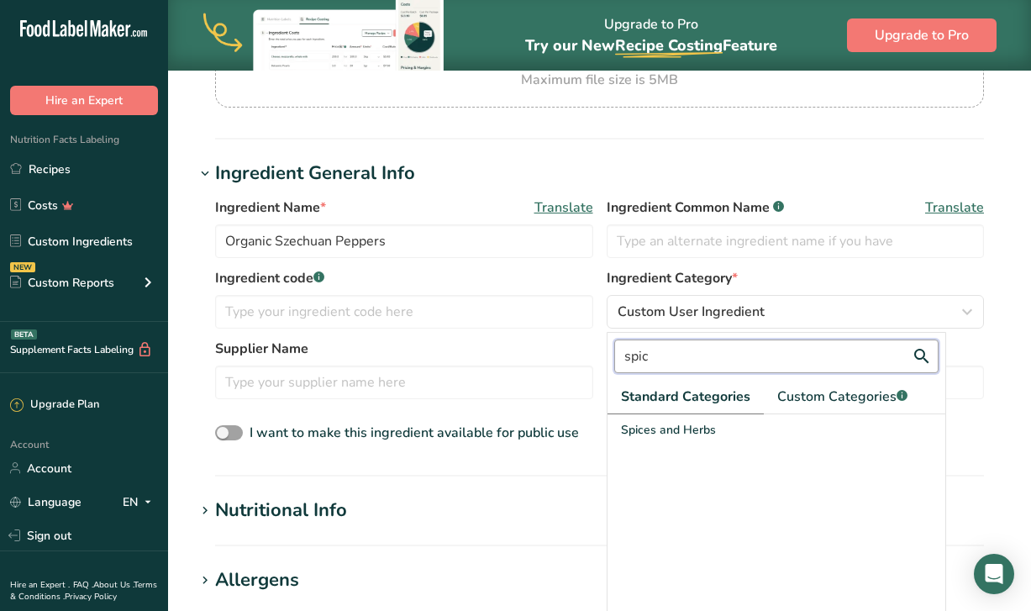
scroll to position [0, 0]
type input "spic"
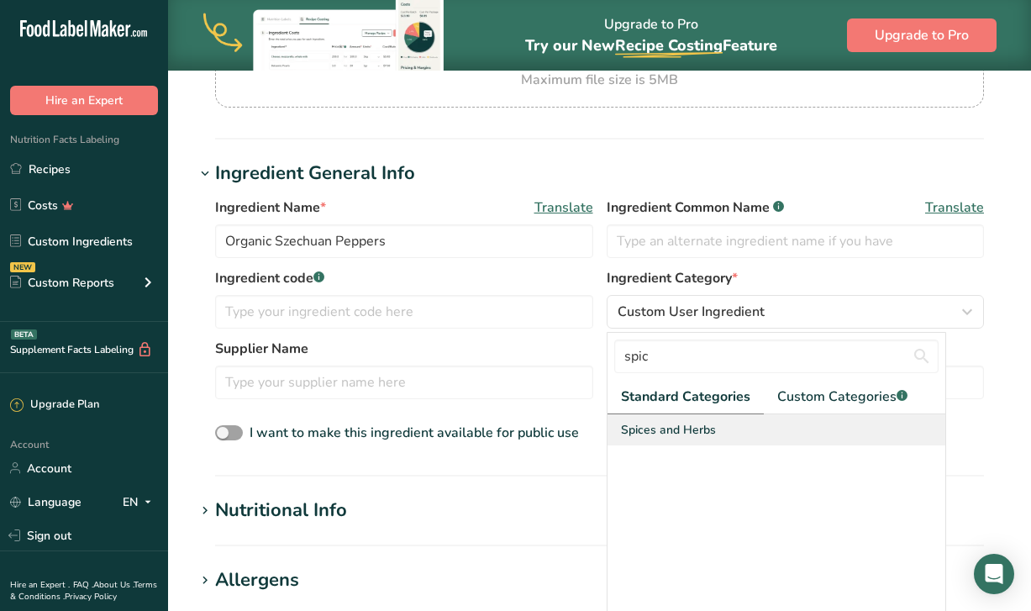
click at [660, 433] on span "Spices and Herbs" at bounding box center [668, 430] width 95 height 18
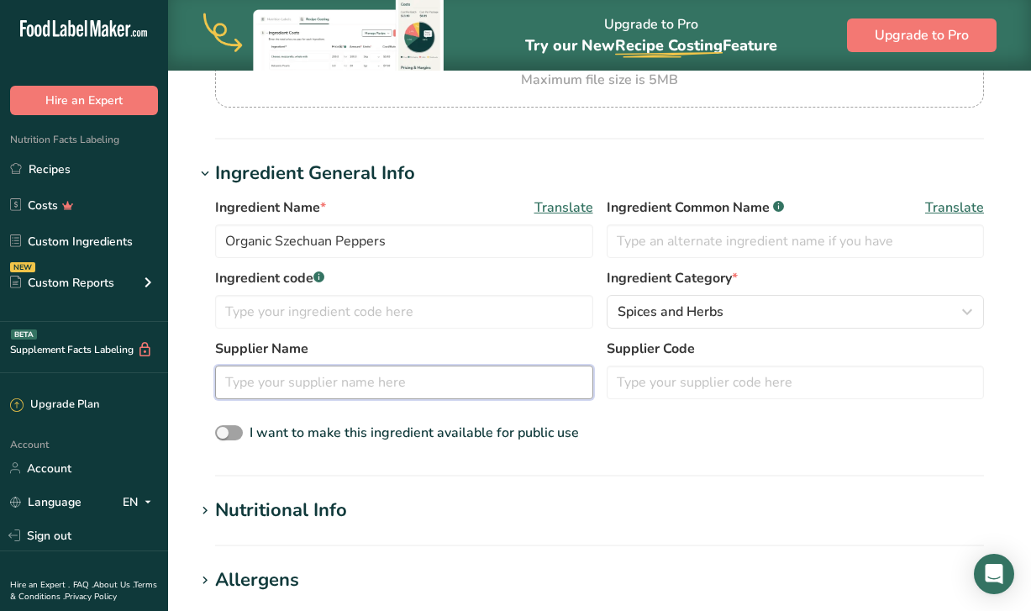
click at [445, 381] on input "text" at bounding box center [404, 382] width 378 height 34
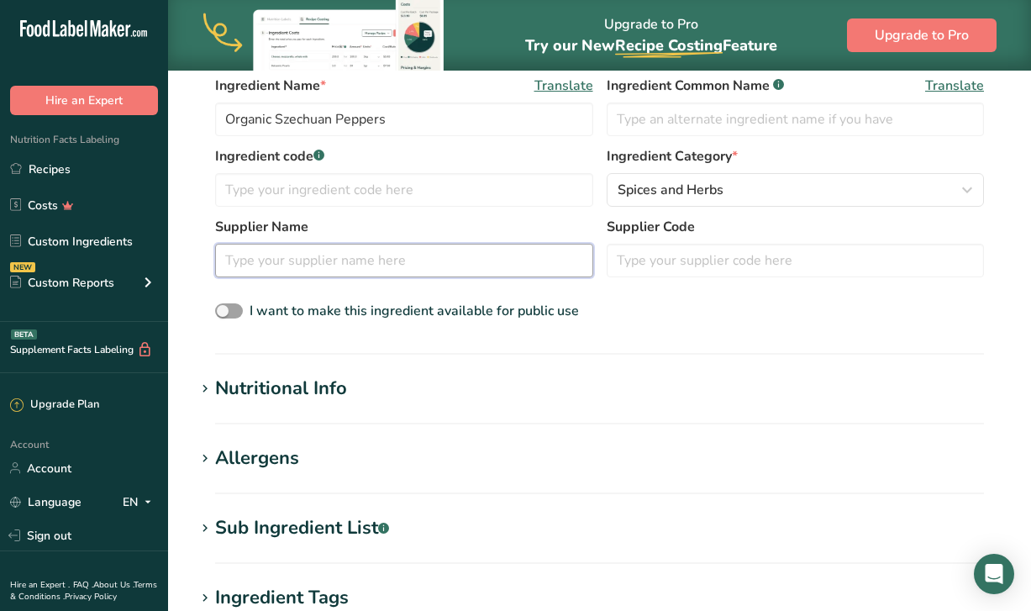
scroll to position [355, 0]
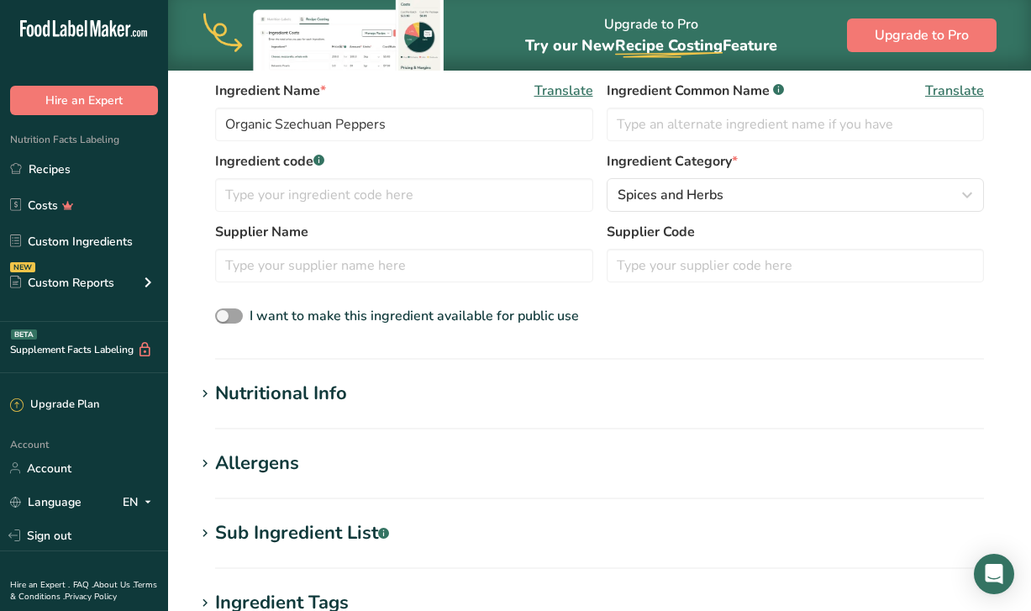
click at [298, 398] on div "Nutritional Info" at bounding box center [281, 394] width 132 height 28
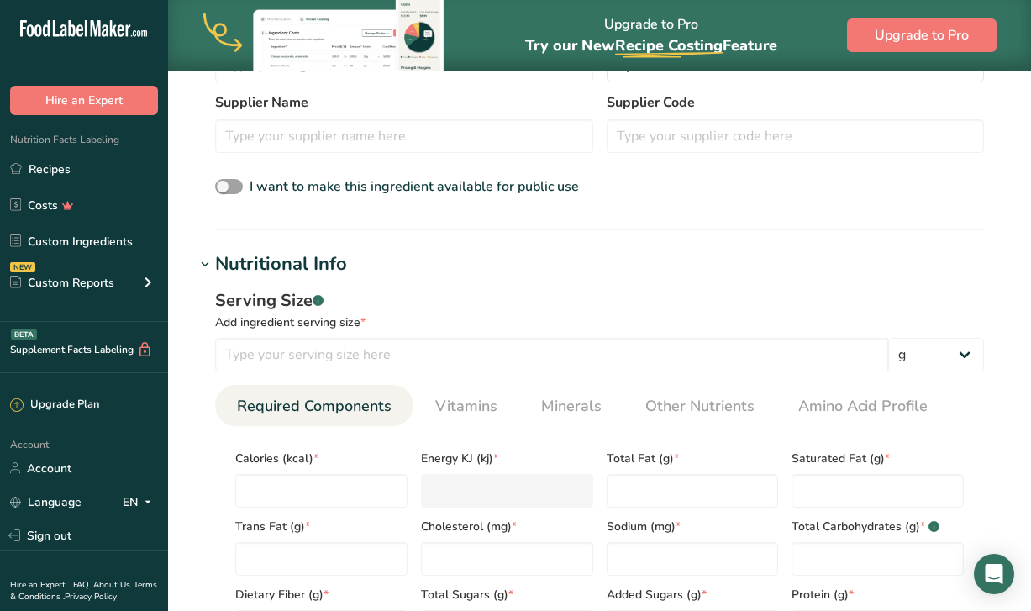
scroll to position [463, 0]
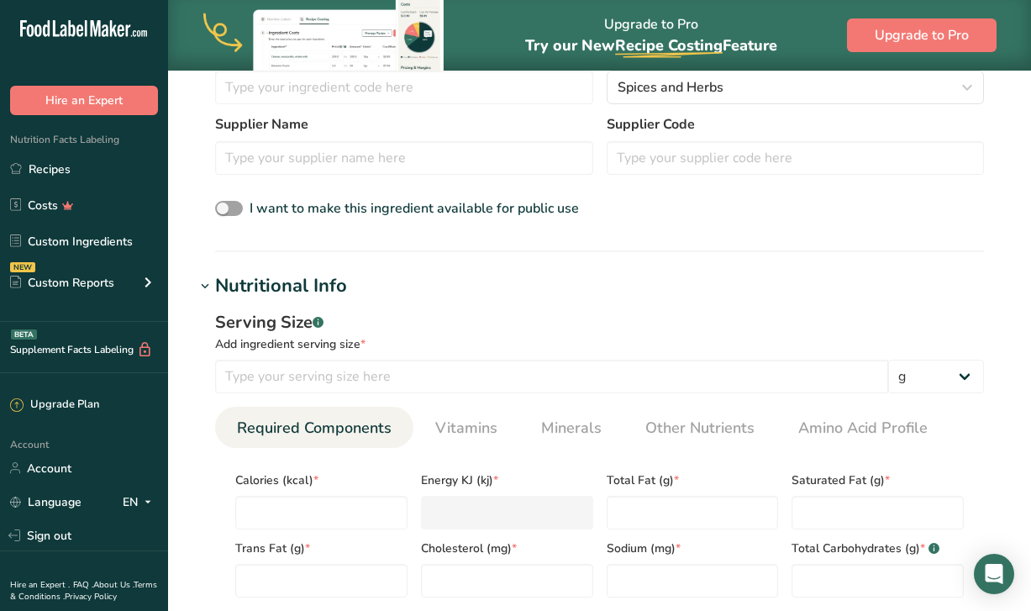
click at [302, 182] on div "Supplier Name Supplier Code" at bounding box center [599, 149] width 769 height 71
click at [302, 168] on input "text" at bounding box center [404, 158] width 378 height 34
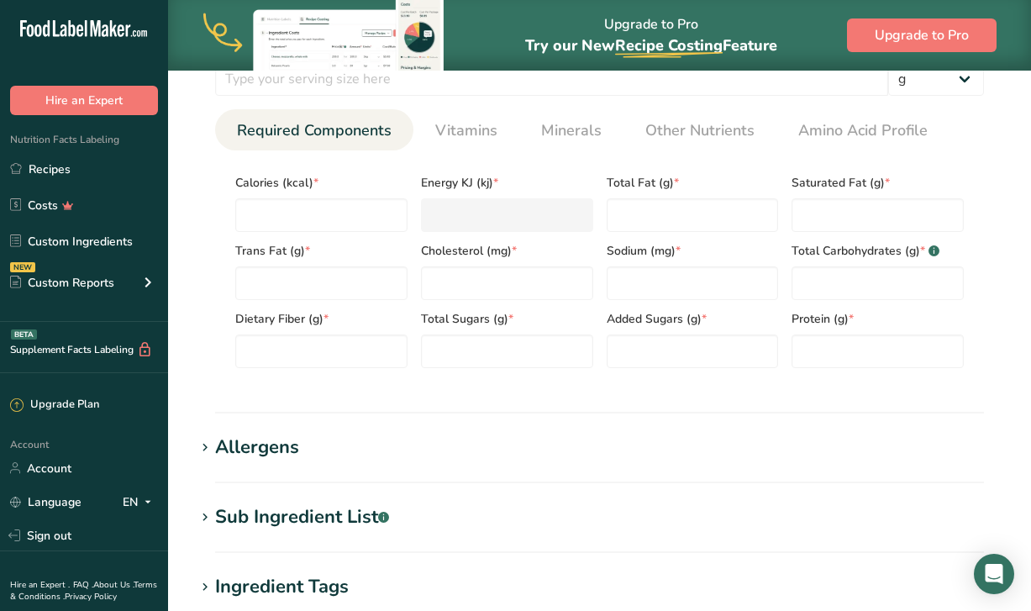
scroll to position [759, 0]
type input "Soeos"
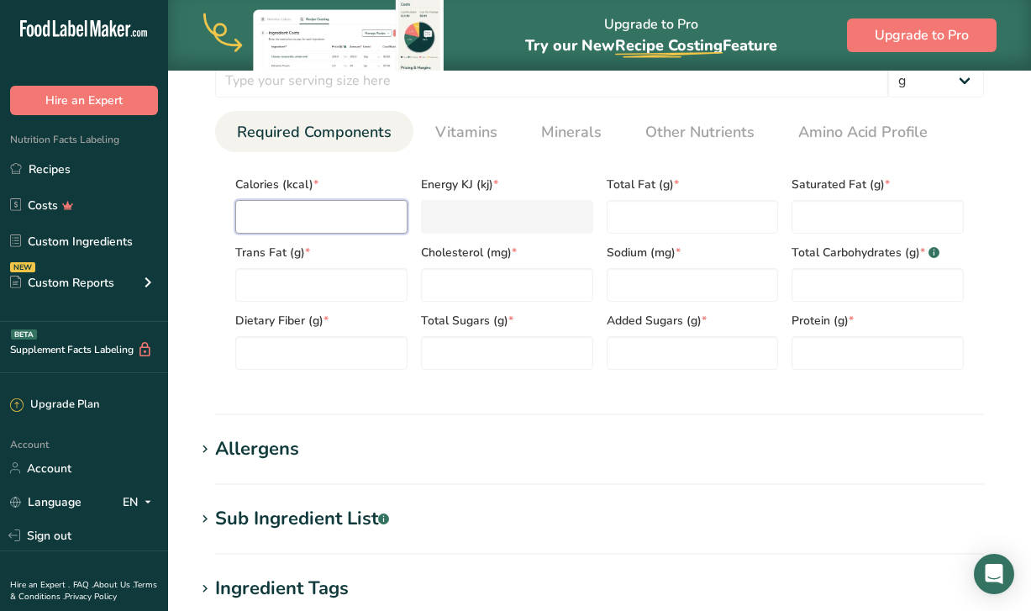
click at [372, 231] on input "number" at bounding box center [321, 217] width 172 height 34
type input "6"
type KJ "25.1"
type input "6"
type Fat "0"
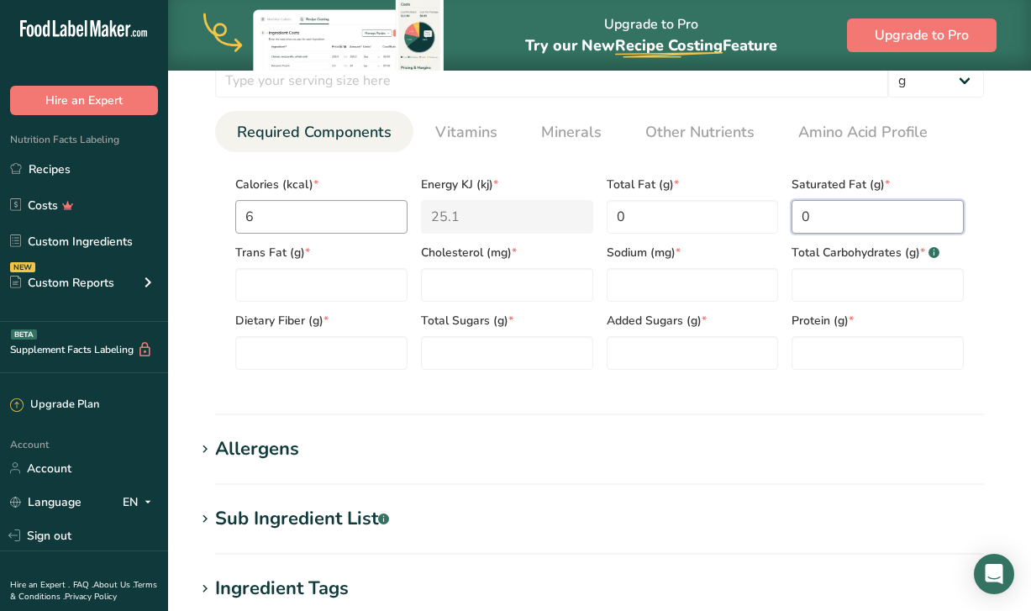
type Fat "0"
type input "0"
type Carbohydrates "0"
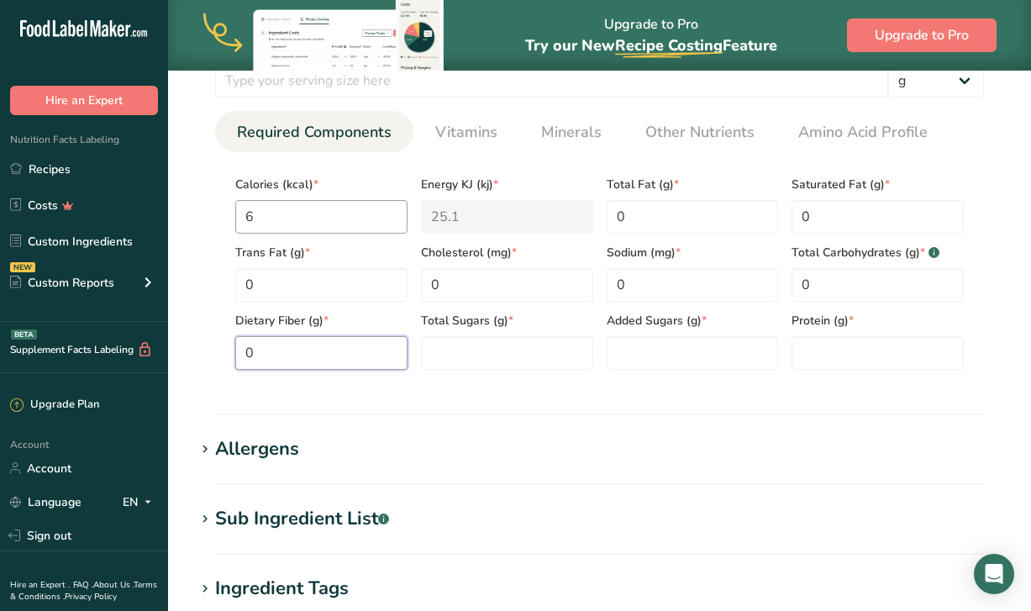
type Fiber "0"
type Sugars "0"
type input "0"
click at [360, 450] on h1 "Allergens" at bounding box center [599, 449] width 809 height 28
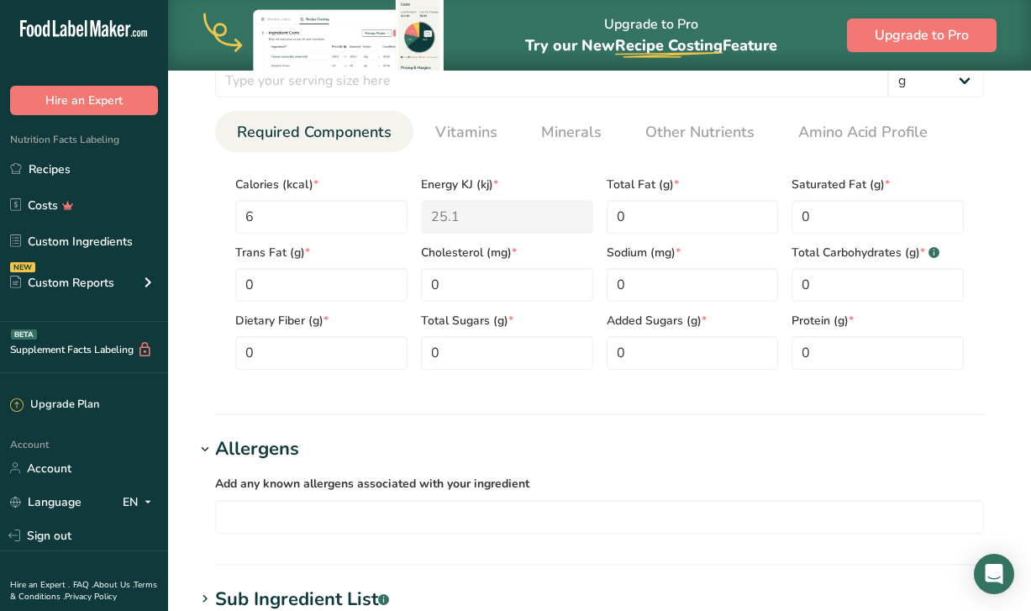
click at [360, 450] on h1 "Allergens" at bounding box center [599, 449] width 809 height 28
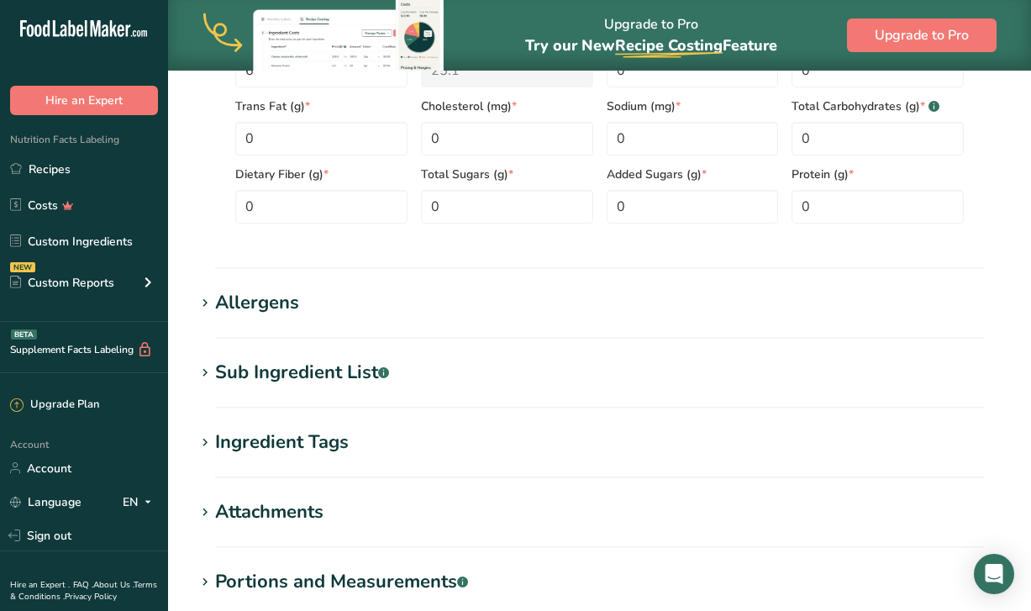
scroll to position [934, 0]
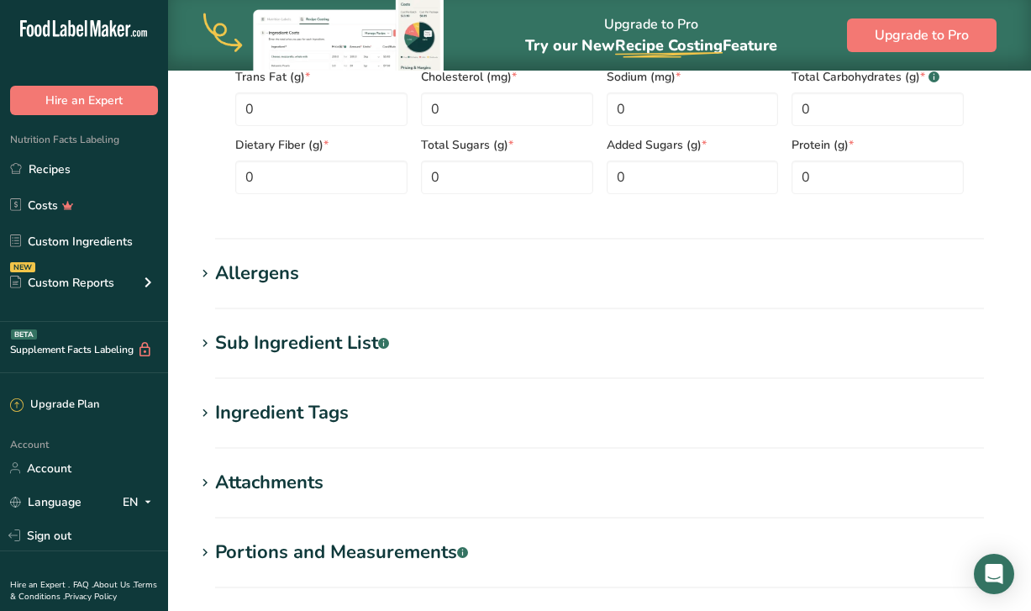
click at [364, 350] on div "Sub Ingredient List .a-a{fill:#347362;}.b-a{fill:#fff;}" at bounding box center [302, 343] width 174 height 28
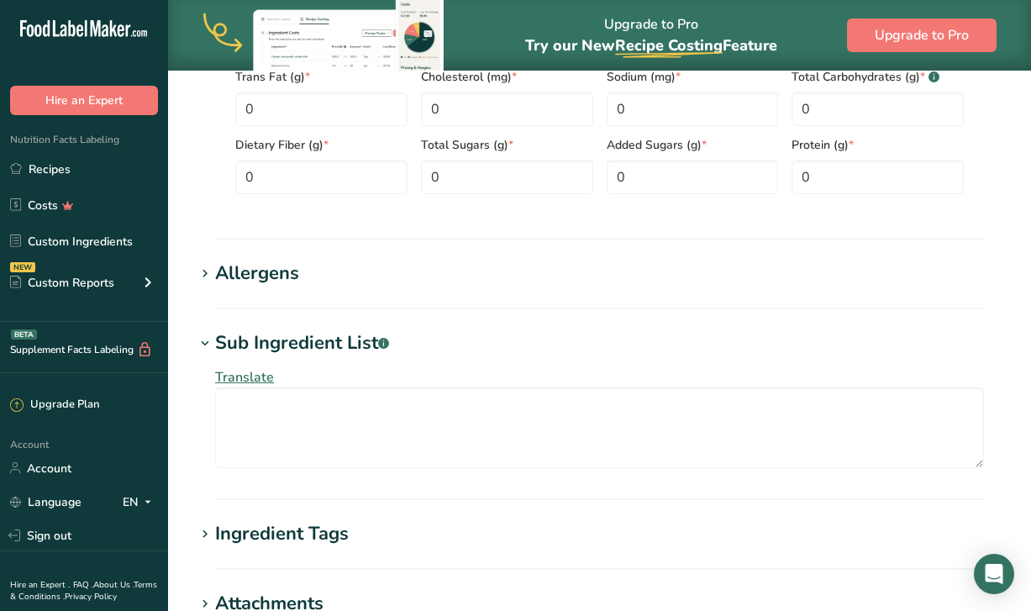
click at [364, 350] on div "Sub Ingredient List .a-a{fill:#347362;}.b-a{fill:#fff;}" at bounding box center [302, 343] width 174 height 28
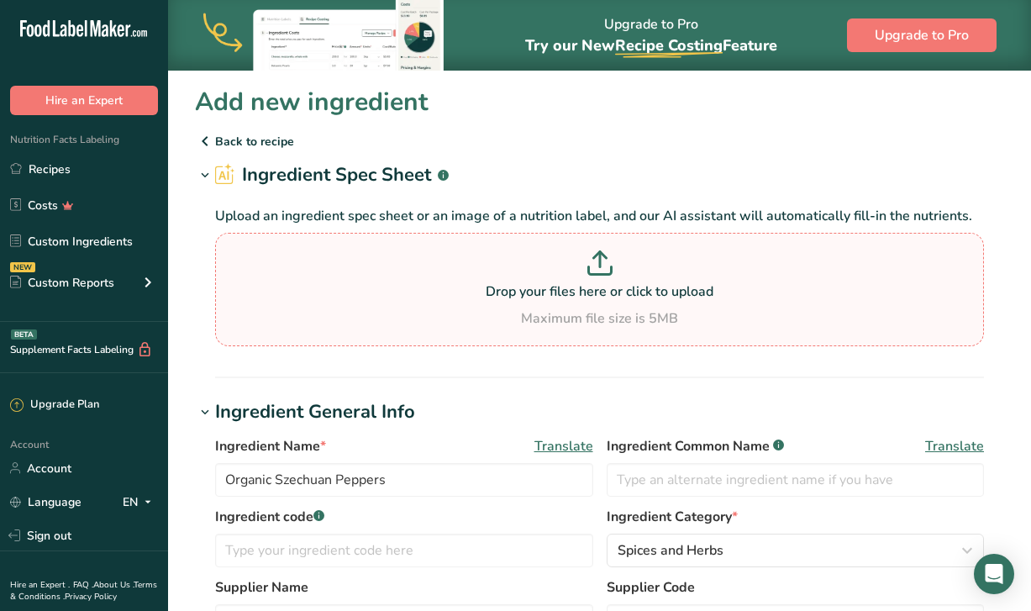
scroll to position [0, 0]
click at [294, 481] on input "Organic Szechuan Peppers" at bounding box center [404, 480] width 378 height 34
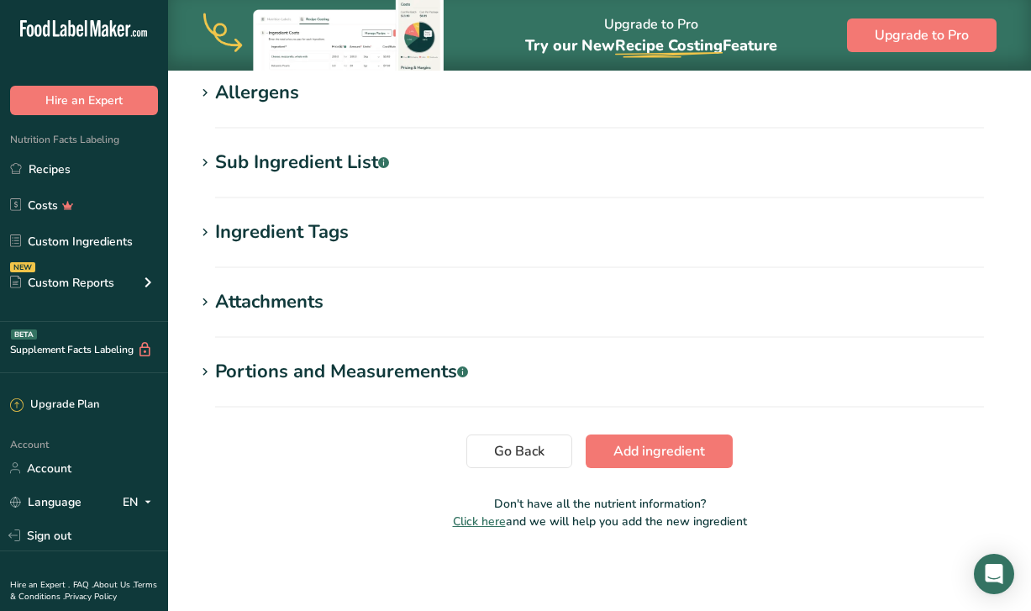
scroll to position [1115, 0]
type input "Organic Sichuan Peppers"
click at [634, 453] on span "Add ingredient" at bounding box center [659, 451] width 92 height 20
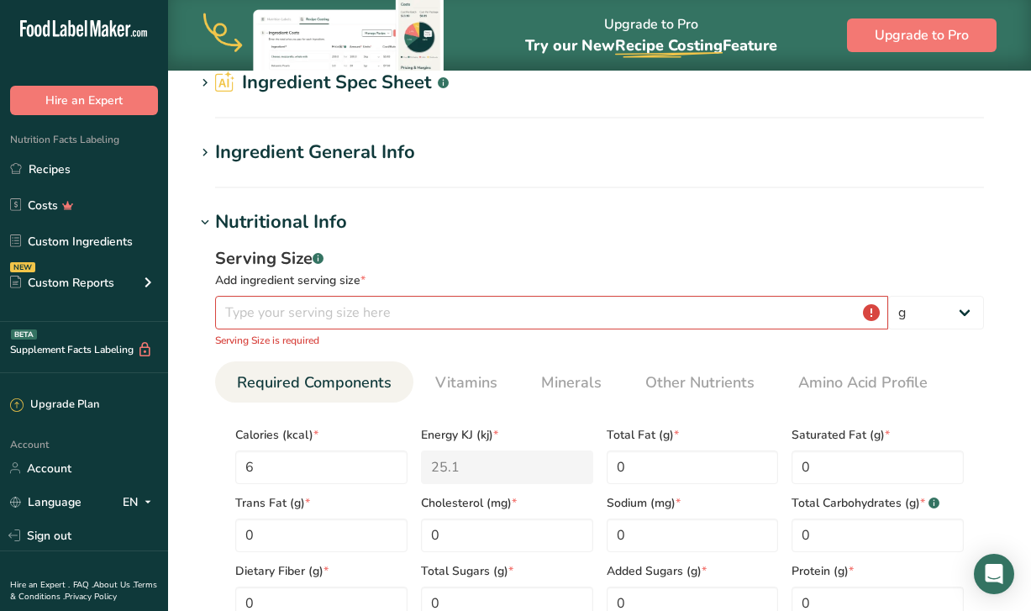
scroll to position [88, 0]
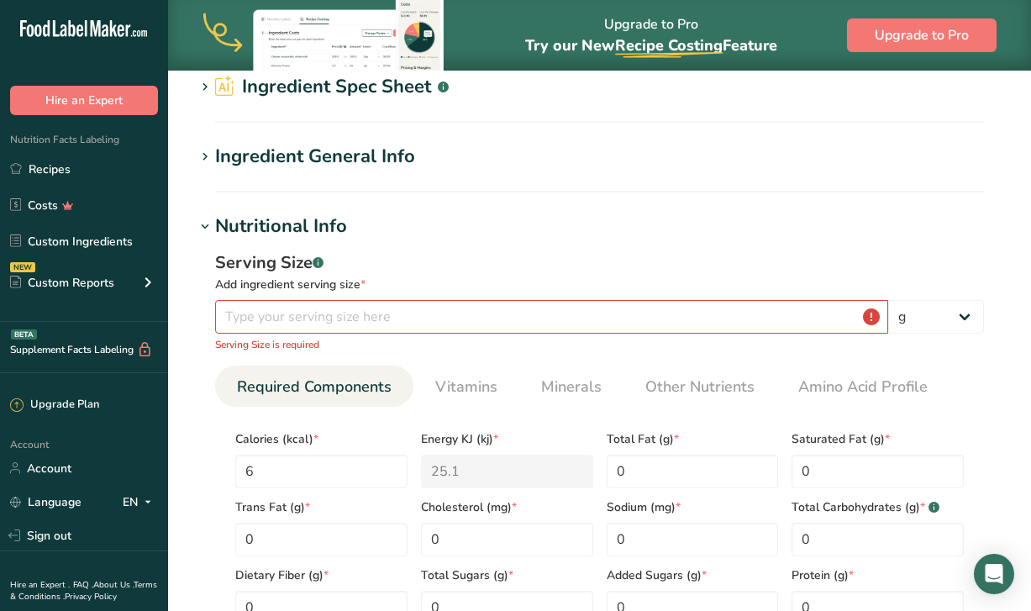
click at [488, 292] on div "Add ingredient serving size *" at bounding box center [599, 285] width 769 height 18
click at [488, 309] on input "number" at bounding box center [551, 317] width 673 height 34
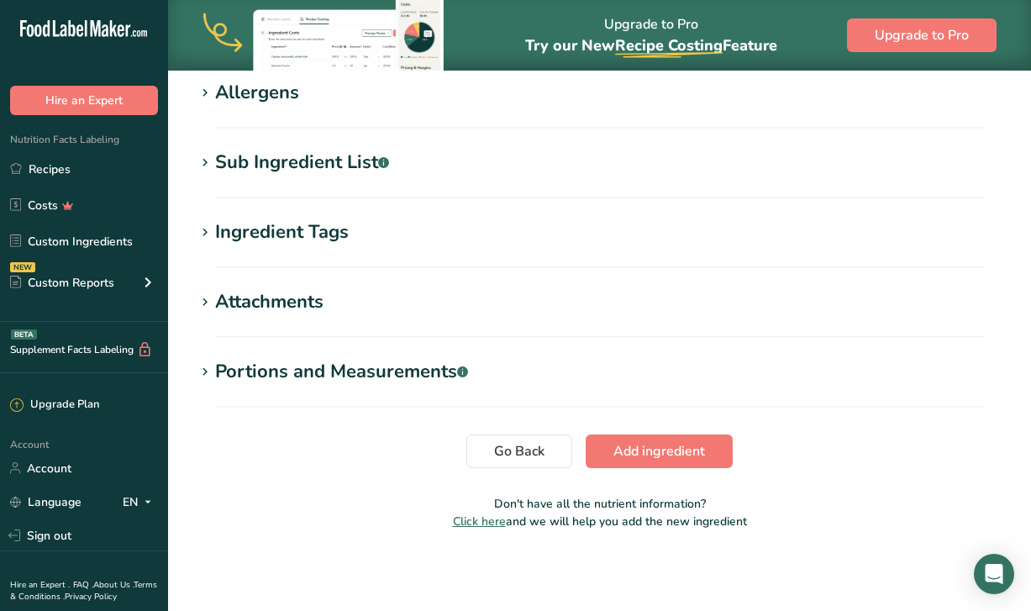
type input "10"
click at [644, 457] on span "Add ingredient" at bounding box center [659, 451] width 92 height 20
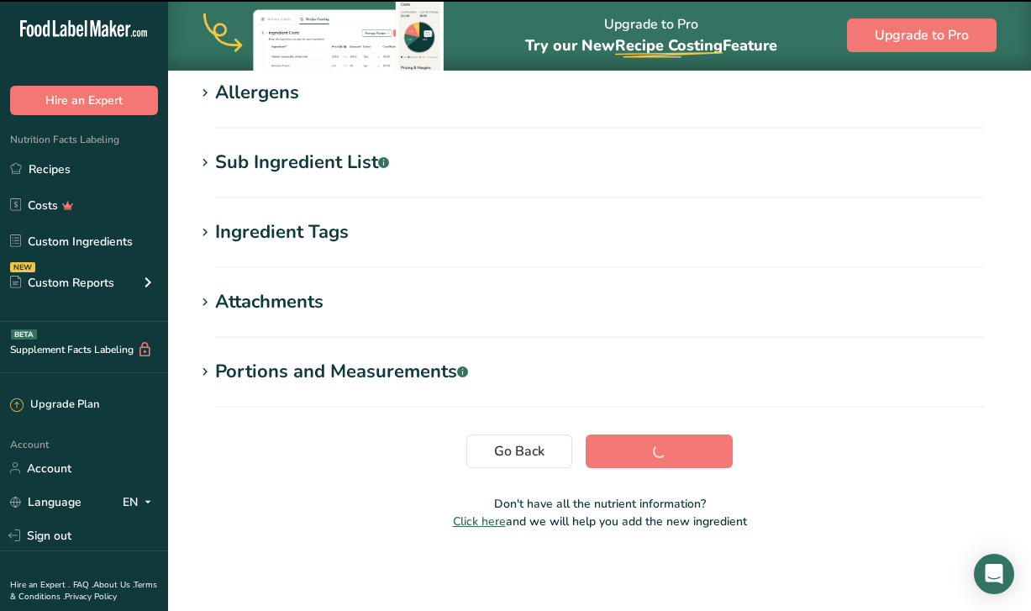
scroll to position [292, 0]
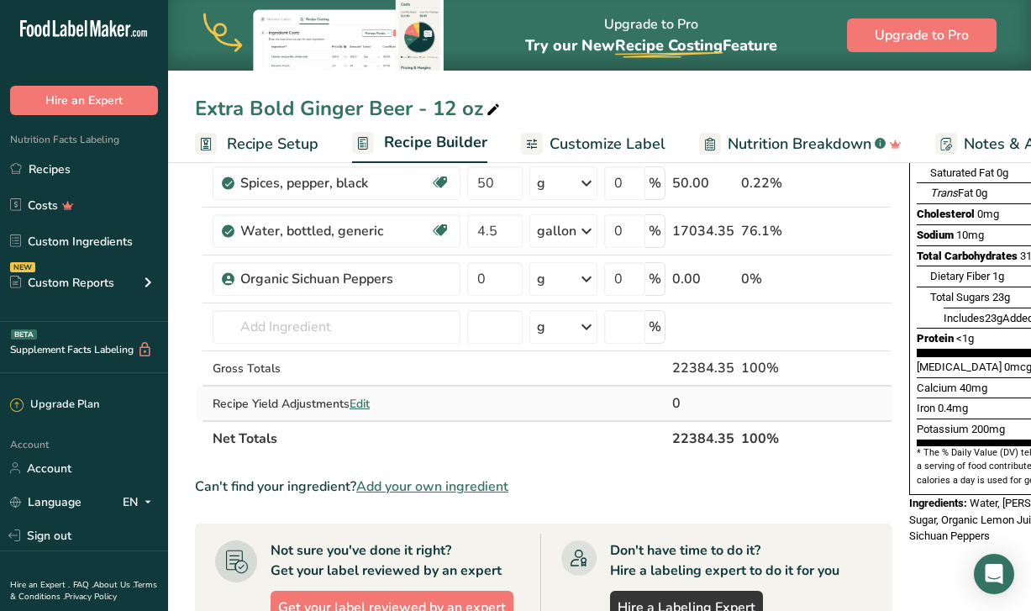
scroll to position [276, 0]
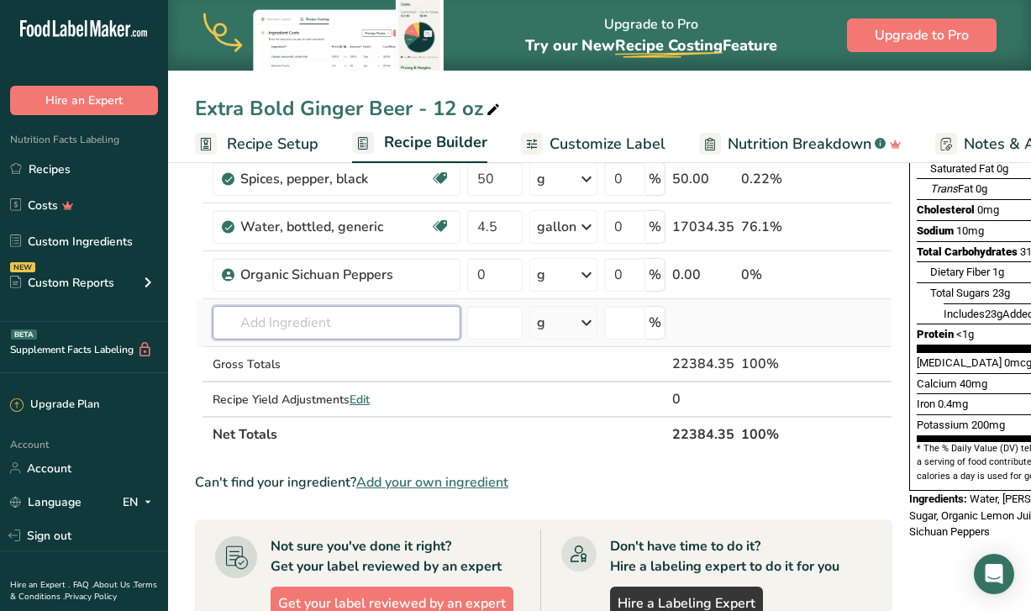
click at [413, 318] on input "text" at bounding box center [337, 323] width 248 height 34
type input "[GEOGRAPHIC_DATA]"
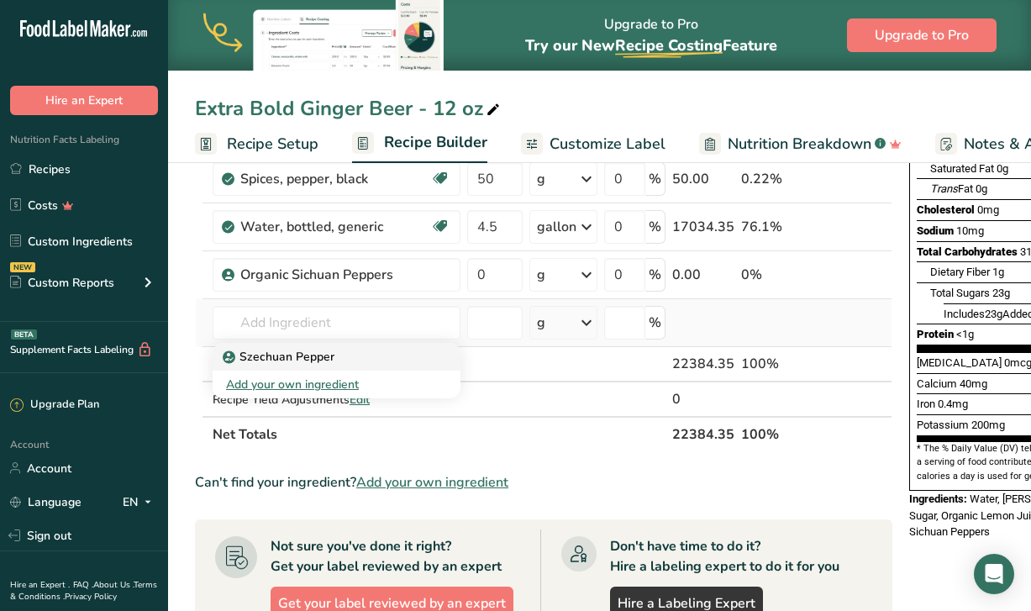
drag, startPoint x: 413, startPoint y: 318, endPoint x: 318, endPoint y: 359, distance: 102.7
click at [318, 359] on p "Szechuan Pepper" at bounding box center [280, 357] width 108 height 18
type input "Szechuan Pepper"
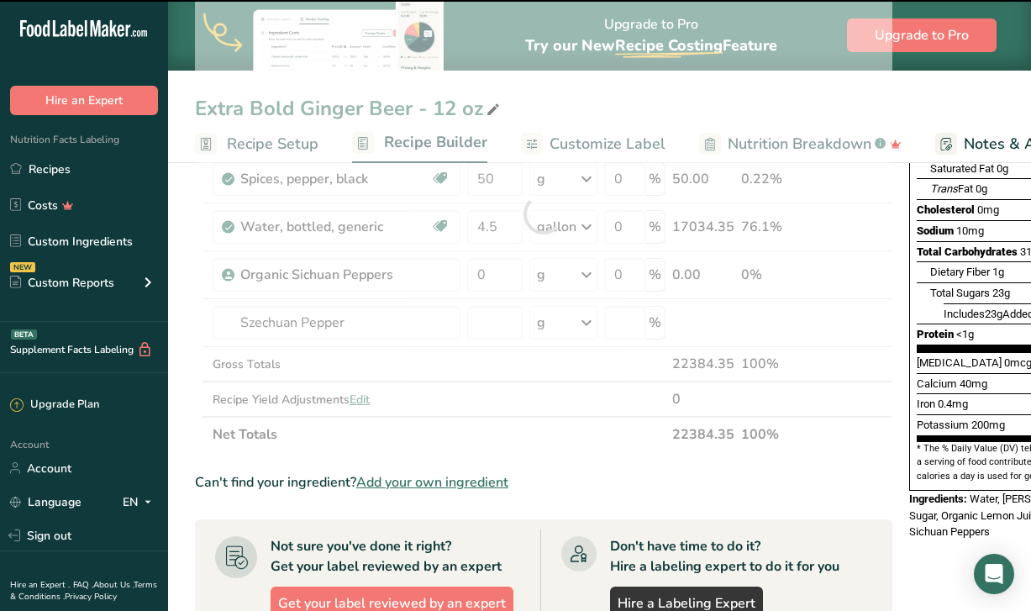
type input "0"
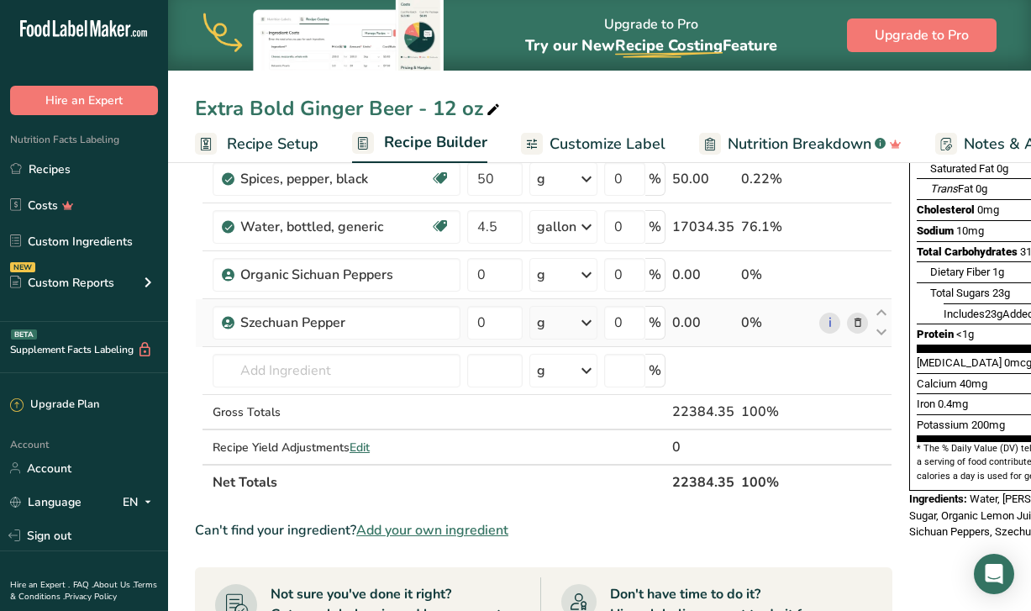
click at [856, 324] on icon at bounding box center [858, 323] width 12 height 18
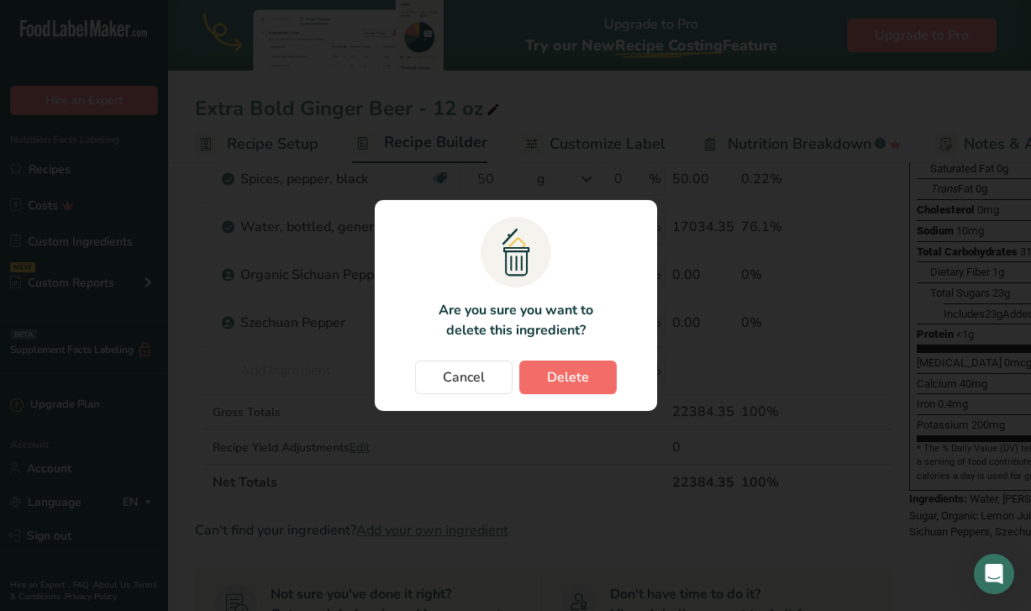
click at [606, 391] on button "Delete" at bounding box center [567, 377] width 97 height 34
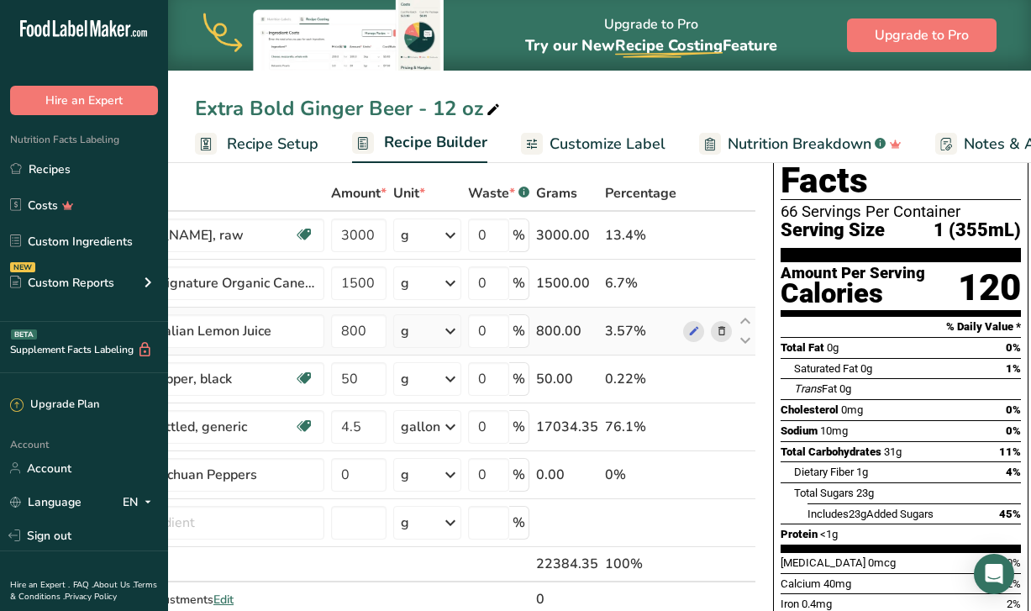
scroll to position [86, 0]
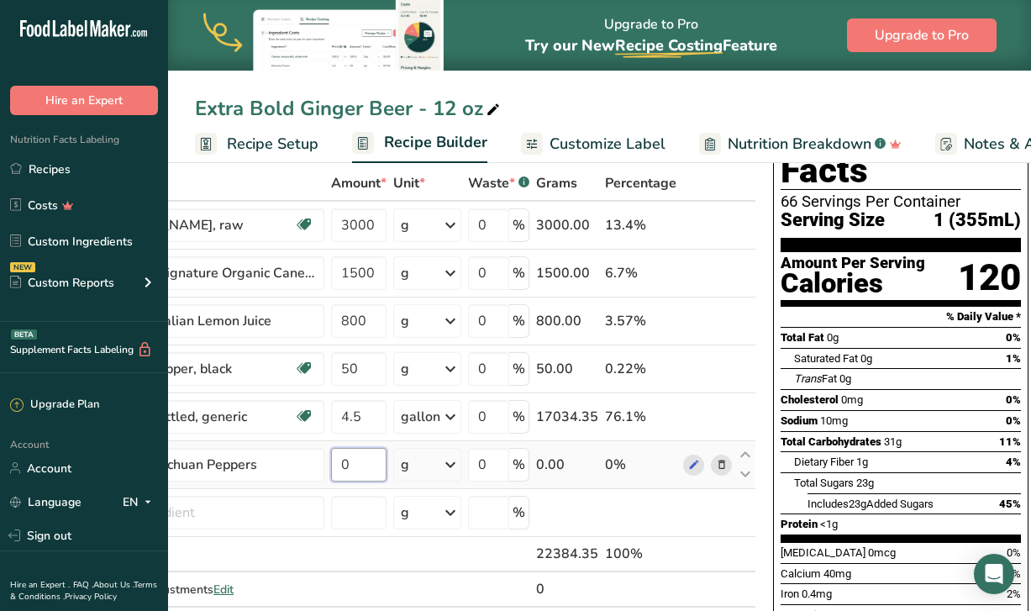
click at [358, 468] on input "0" at bounding box center [358, 465] width 55 height 34
click at [390, 558] on div "Ingredient * Amount * Unit * Waste * .a-a{fill:#347362;}.b-a{fill:#fff;} Grams …" at bounding box center [407, 404] width 697 height 476
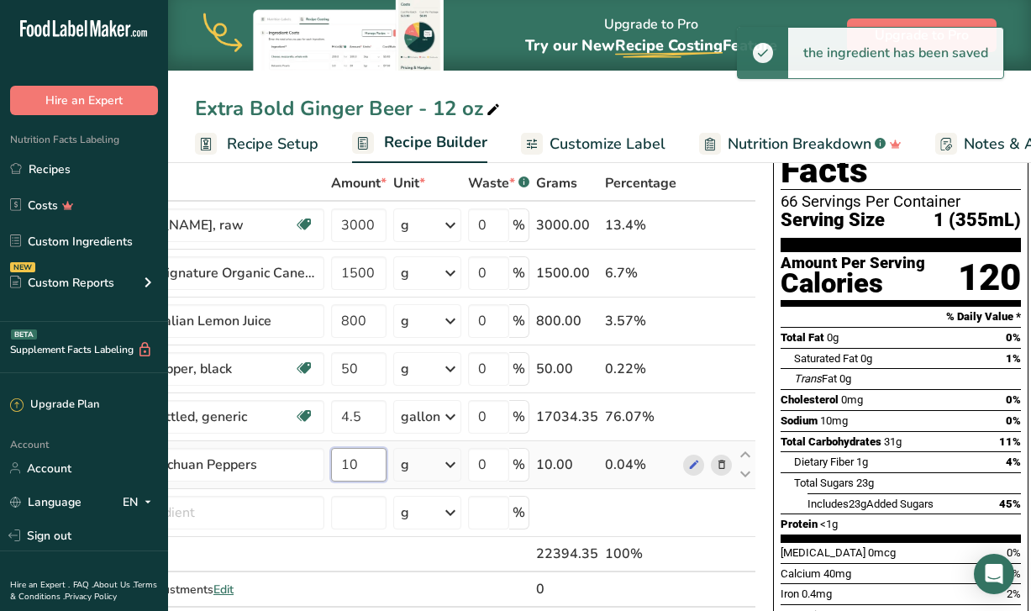
click at [370, 477] on input "10" at bounding box center [358, 465] width 55 height 34
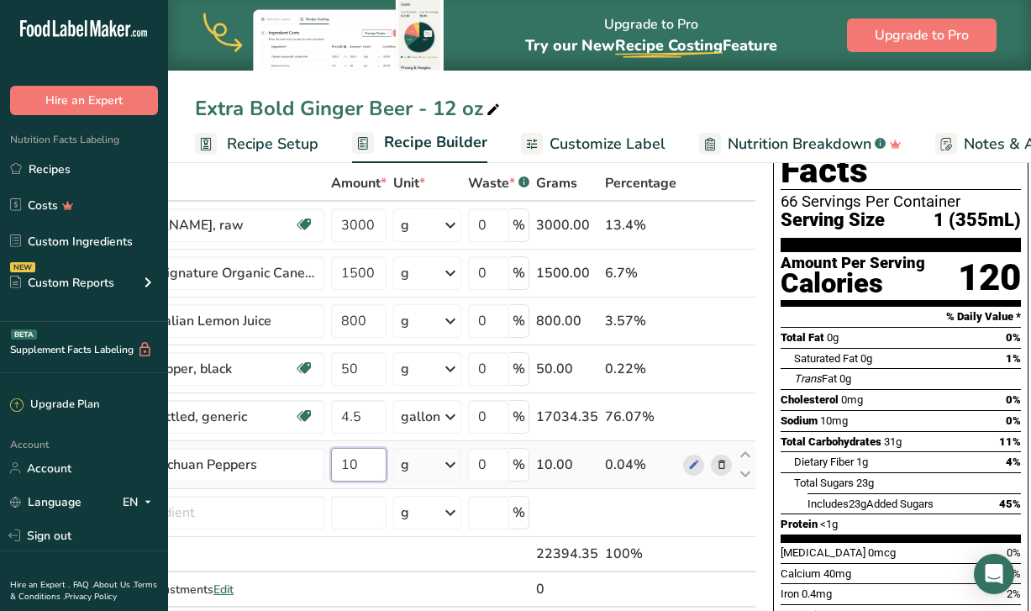
type input "1"
type input "40"
click at [322, 554] on div "Ingredient * Amount * Unit * Waste * .a-a{fill:#347362;}.b-a{fill:#fff;} Grams …" at bounding box center [407, 404] width 697 height 476
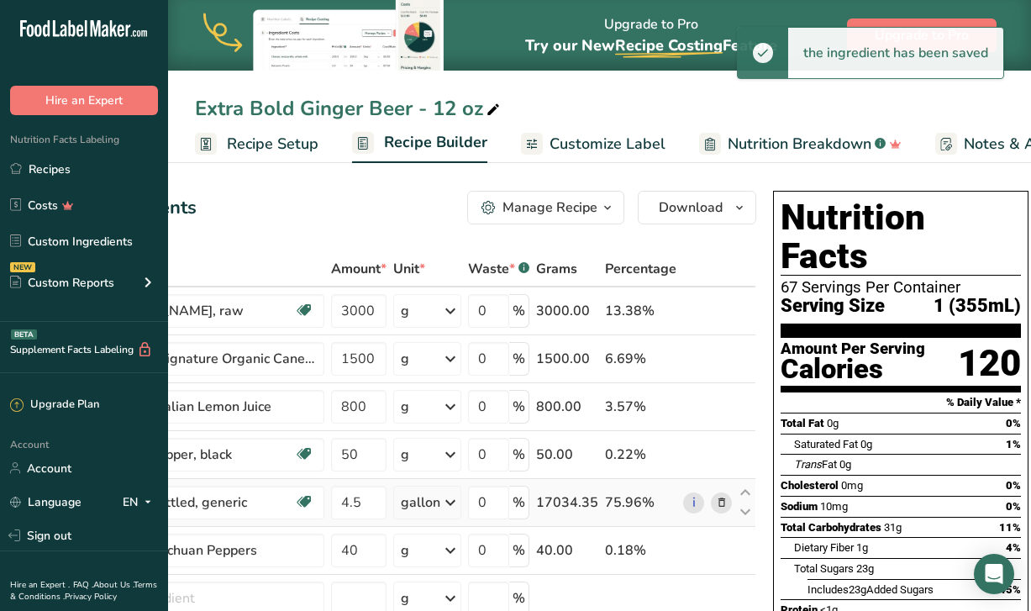
scroll to position [0, 0]
click at [276, 137] on span "Recipe Setup" at bounding box center [273, 144] width 92 height 23
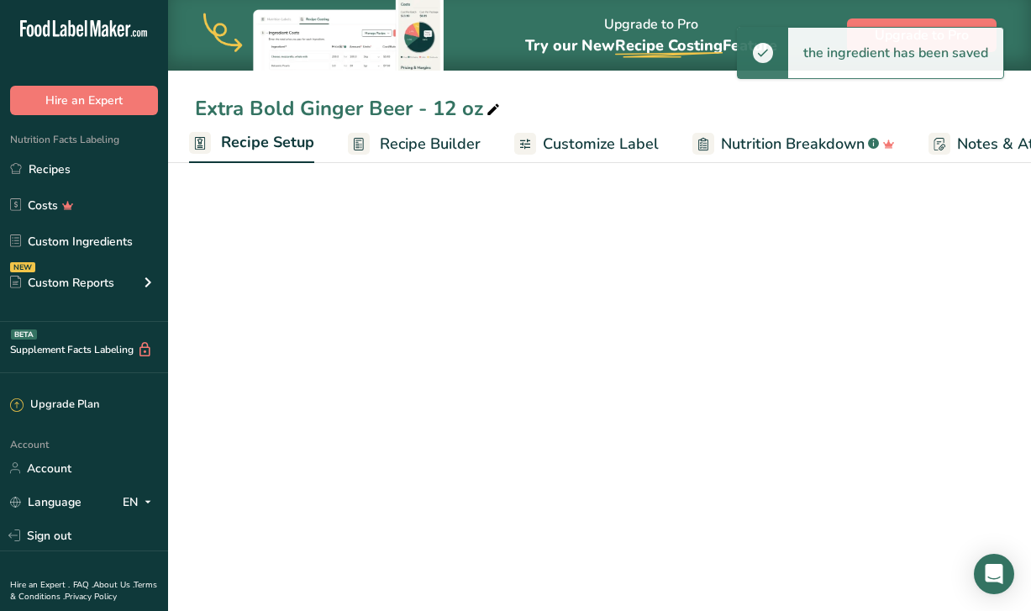
select select "18"
select select "22"
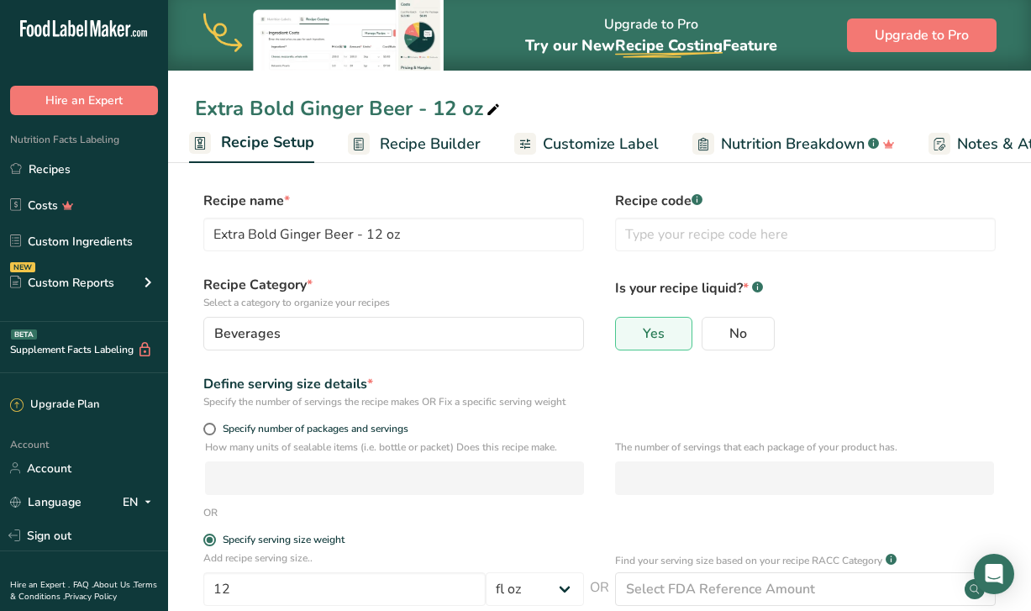
scroll to position [0, 0]
click at [91, 174] on link "Recipes" at bounding box center [84, 169] width 168 height 32
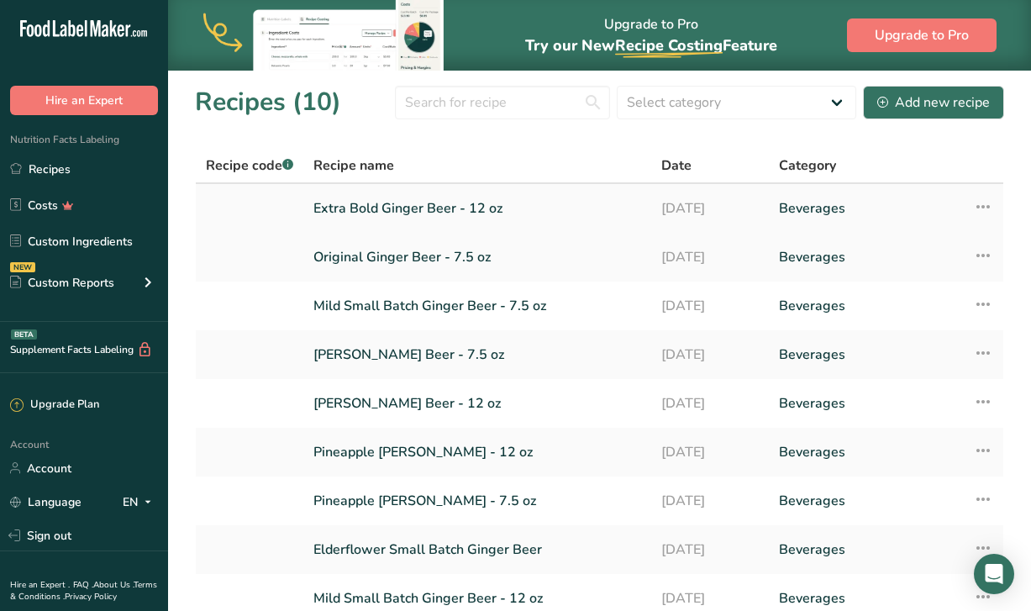
click at [984, 199] on icon at bounding box center [983, 207] width 20 height 30
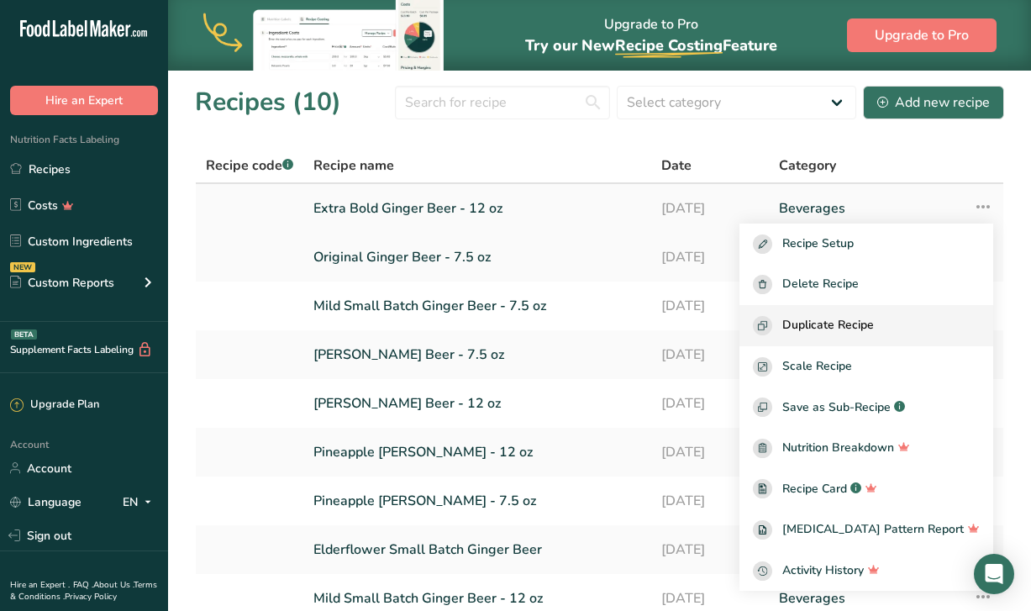
click at [847, 337] on button "Duplicate Recipe" at bounding box center [866, 325] width 254 height 41
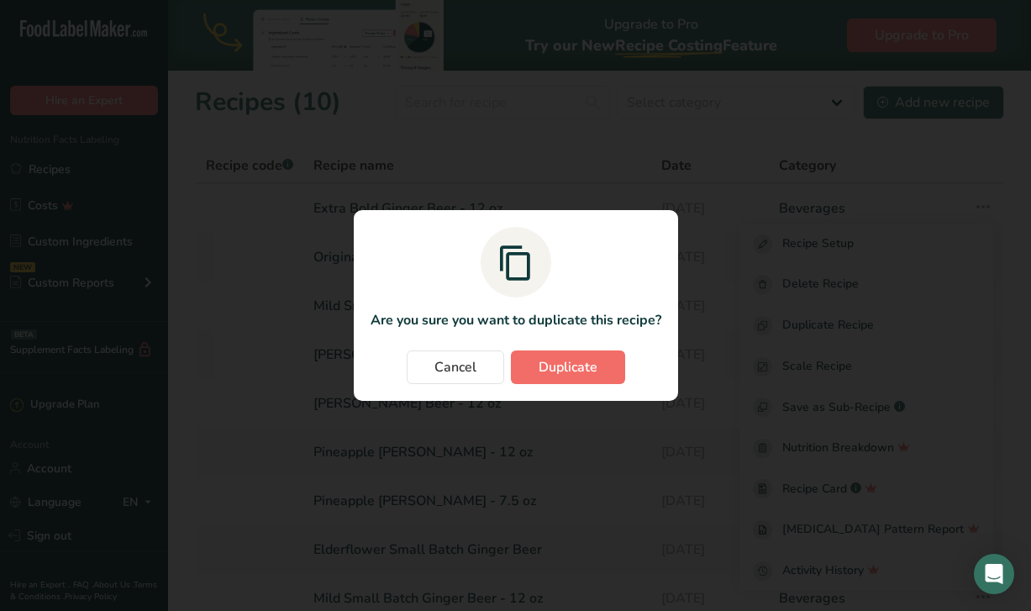
click at [549, 371] on span "Duplicate" at bounding box center [568, 367] width 59 height 20
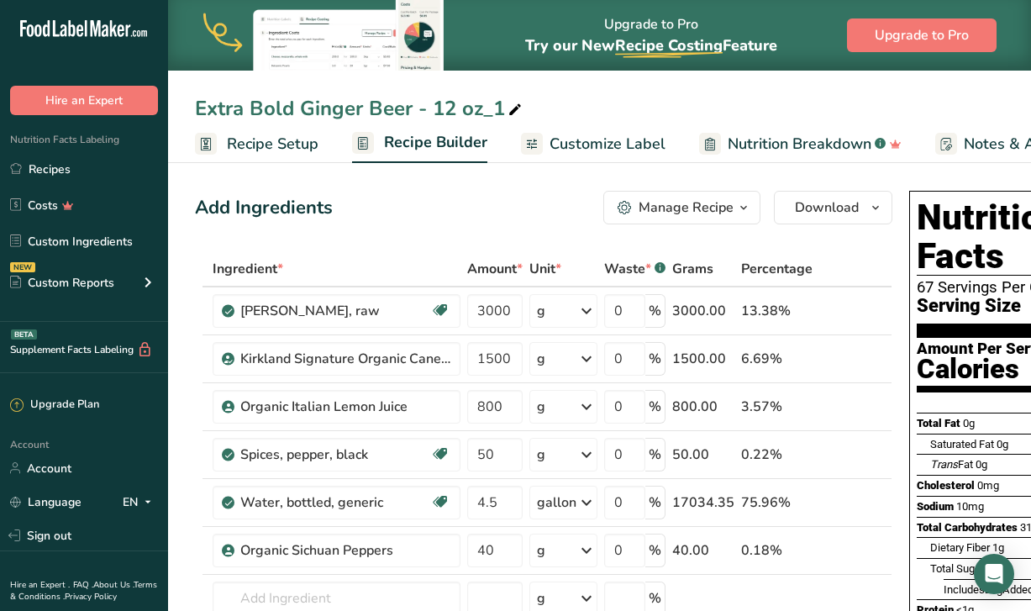
click at [435, 120] on div "Extra Bold Ginger Beer - 12 oz_1" at bounding box center [360, 108] width 330 height 30
type input "Extra Bold Ginger Beer - 7.5 oz"
click at [277, 134] on span "Recipe Setup" at bounding box center [273, 144] width 92 height 23
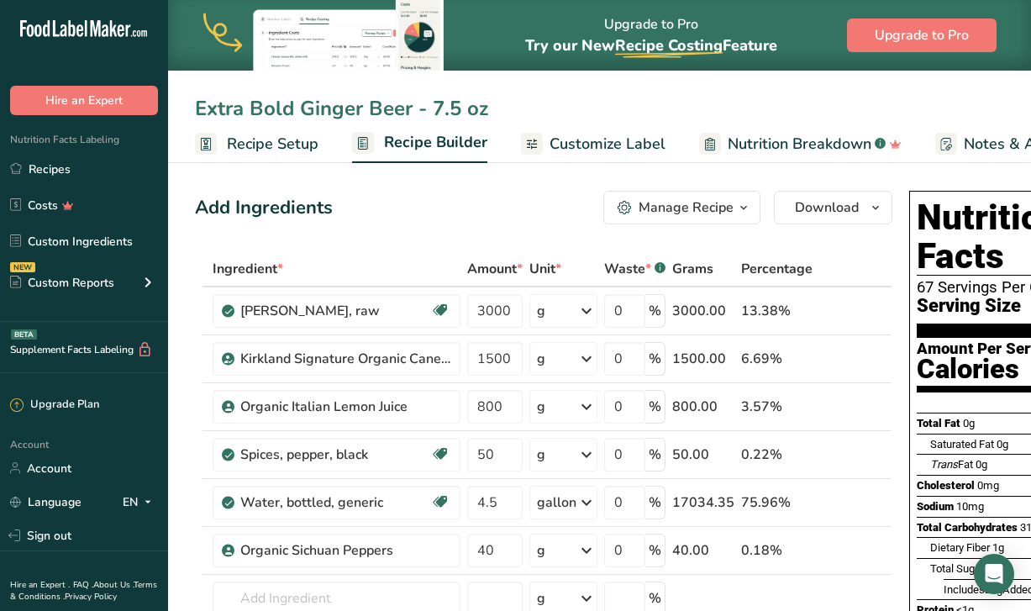
scroll to position [0, 6]
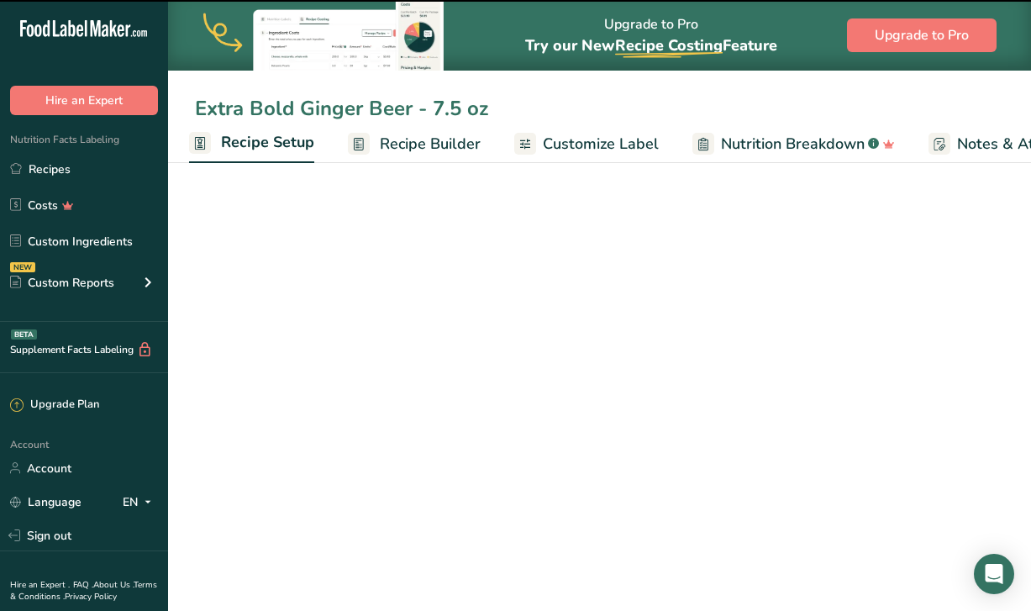
select select "18"
select select "22"
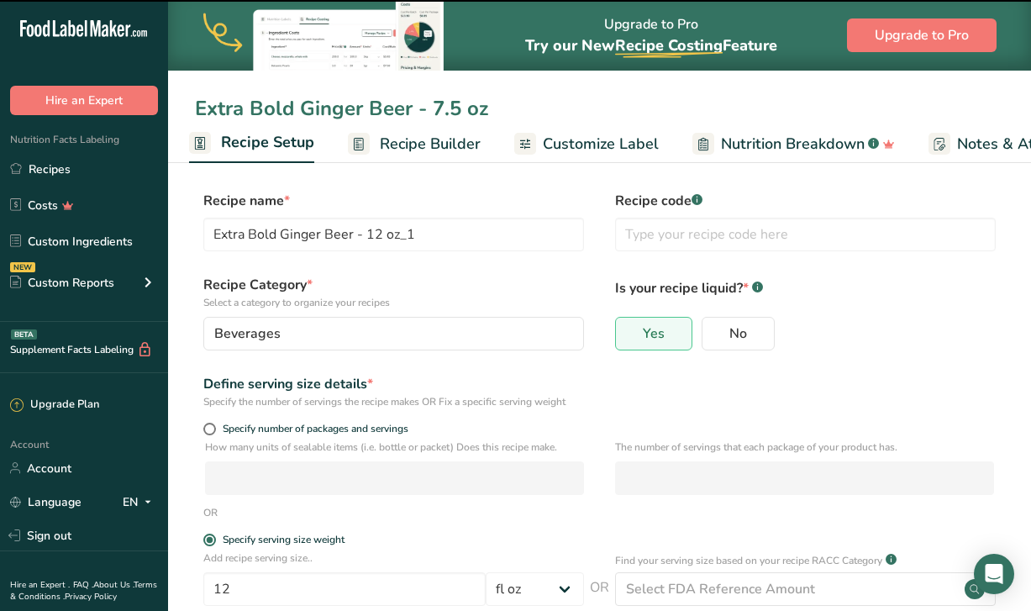
type input "Extra Bold Ginger Beer - 7.5 oz"
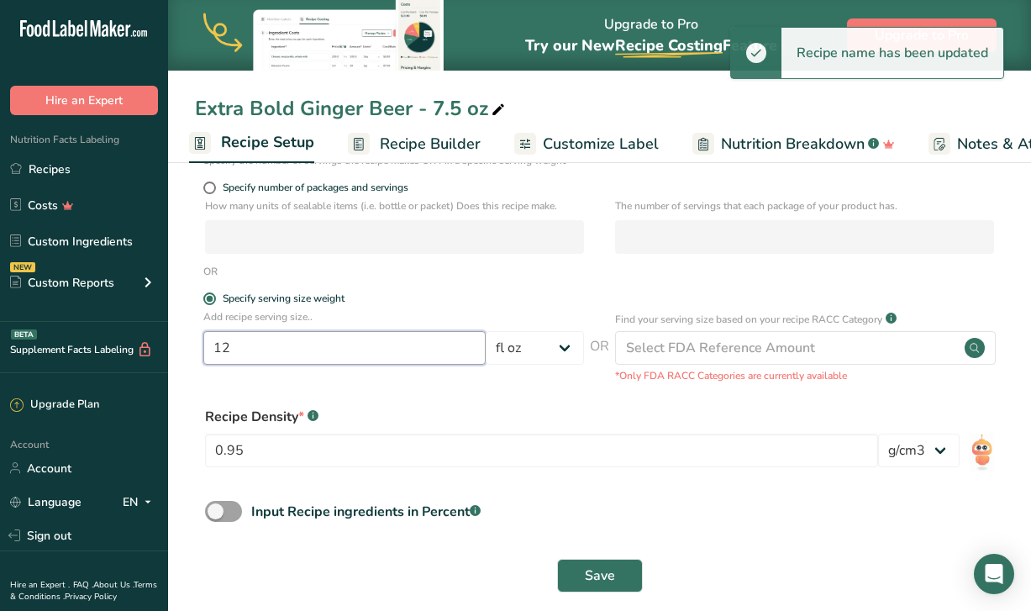
click at [314, 351] on input "12" at bounding box center [344, 348] width 282 height 34
type input "1"
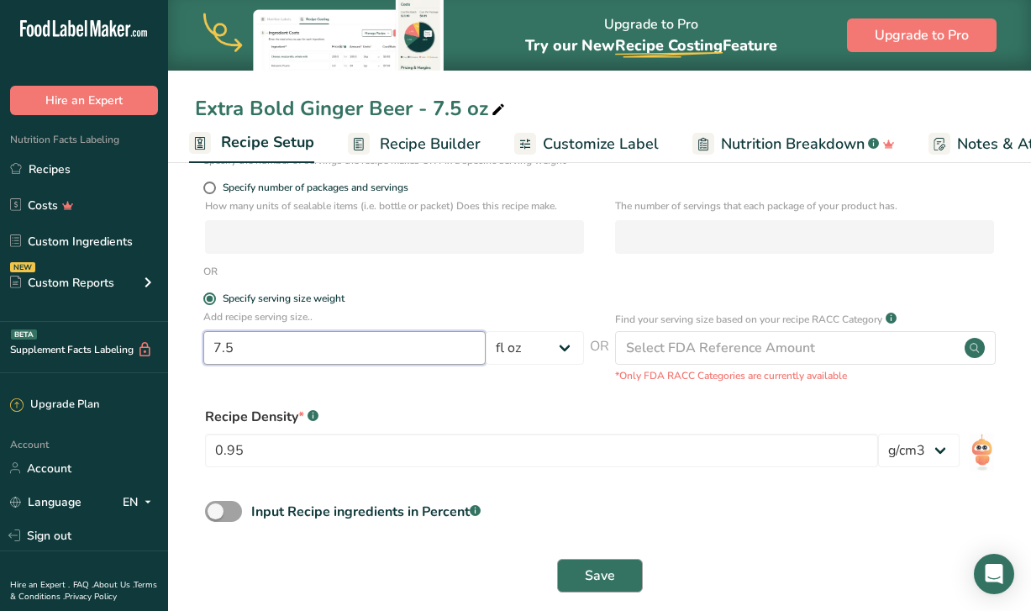
type input "7.5"
click at [623, 575] on button "Save" at bounding box center [600, 576] width 86 height 34
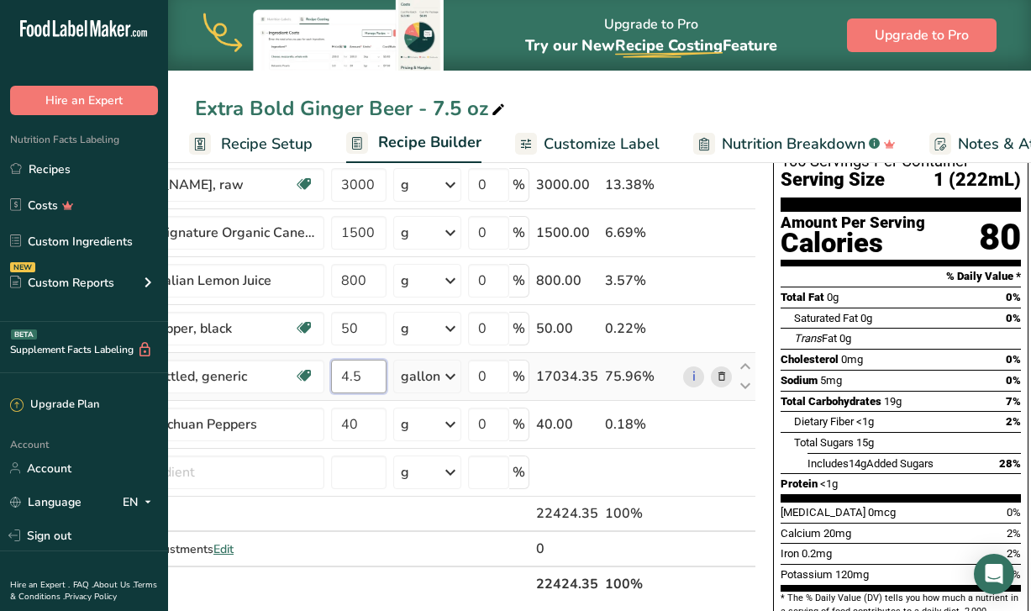
click at [371, 392] on input "4.5" at bounding box center [358, 377] width 55 height 34
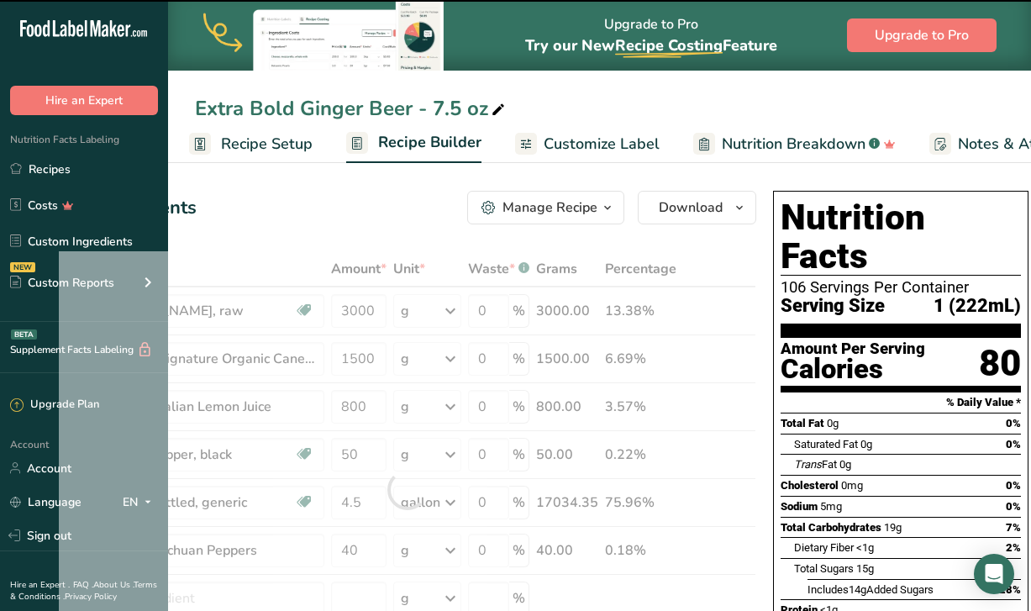
click at [379, 217] on div "Add Ingredients Manage Recipe Delete Recipe Duplicate Recipe Scale Recipe Save …" at bounding box center [407, 208] width 697 height 34
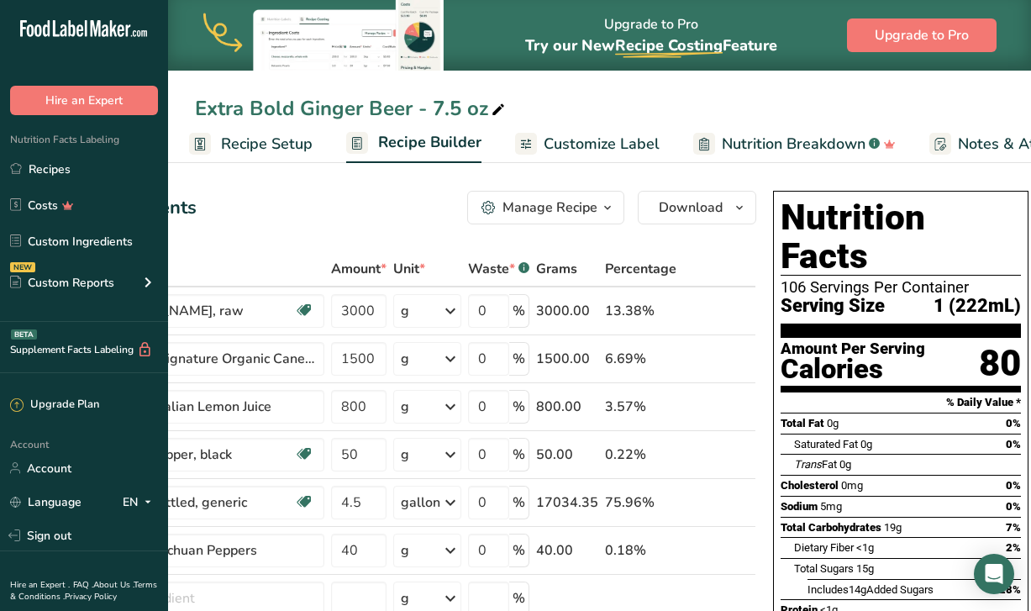
click at [278, 142] on span "Recipe Setup" at bounding box center [267, 144] width 92 height 23
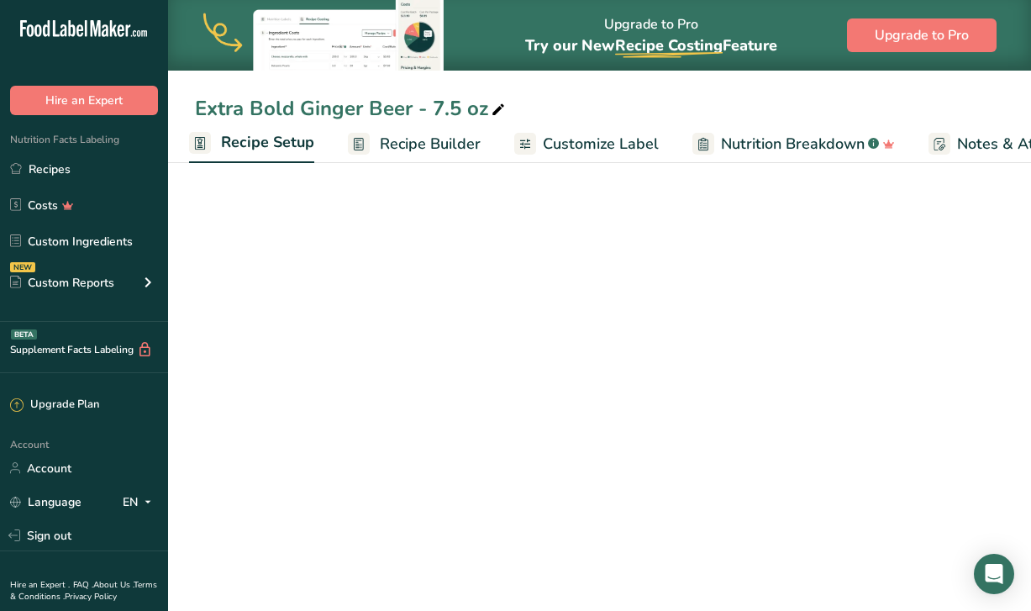
select select "18"
select select "22"
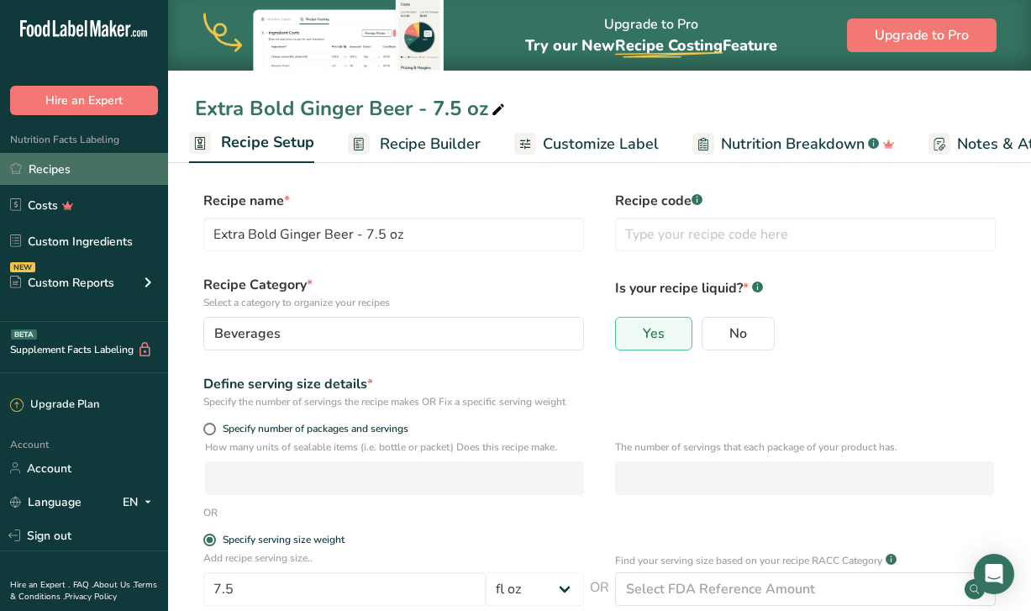
click at [51, 169] on link "Recipes" at bounding box center [84, 169] width 168 height 32
